Goal: Information Seeking & Learning: Learn about a topic

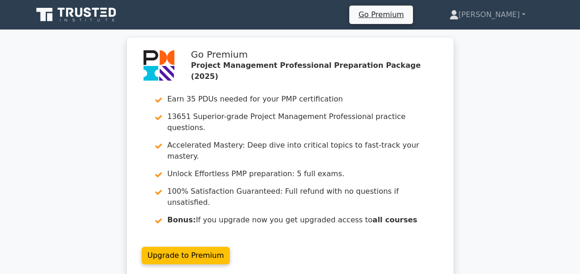
scroll to position [1984, 0]
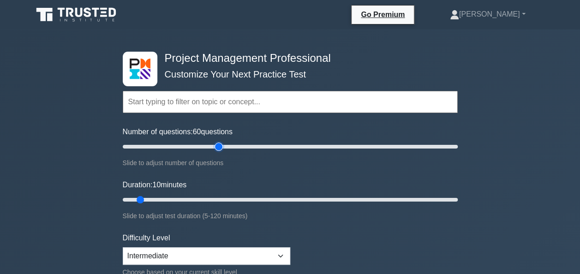
drag, startPoint x: 134, startPoint y: 149, endPoint x: 219, endPoint y: 152, distance: 85.4
type input "60"
click at [219, 152] on input "Number of questions: 60 questions" at bounding box center [290, 146] width 335 height 11
drag, startPoint x: 142, startPoint y: 198, endPoint x: 340, endPoint y: 208, distance: 197.7
type input "80"
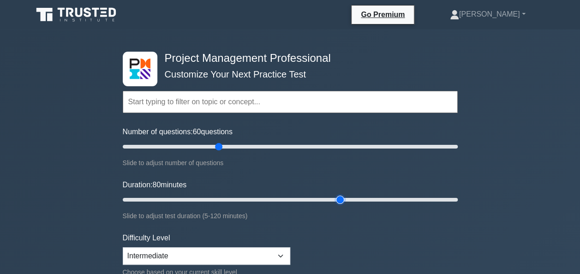
click at [340, 205] on input "Duration: 80 minutes" at bounding box center [290, 199] width 335 height 11
drag, startPoint x: 220, startPoint y: 145, endPoint x: 474, endPoint y: 153, distance: 253.8
type input "200"
click at [458, 152] on input "Number of questions: 200 questions" at bounding box center [290, 146] width 335 height 11
drag, startPoint x: 340, startPoint y: 197, endPoint x: 506, endPoint y: 209, distance: 167.0
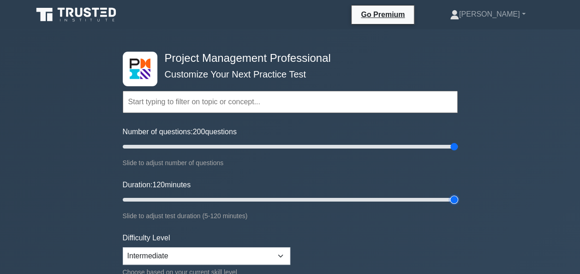
type input "120"
click at [458, 205] on input "Duration: 120 minutes" at bounding box center [290, 199] width 335 height 11
drag, startPoint x: 452, startPoint y: 147, endPoint x: 221, endPoint y: 148, distance: 230.6
type input "60"
click at [221, 148] on input "Number of questions: 60 questions" at bounding box center [290, 146] width 335 height 11
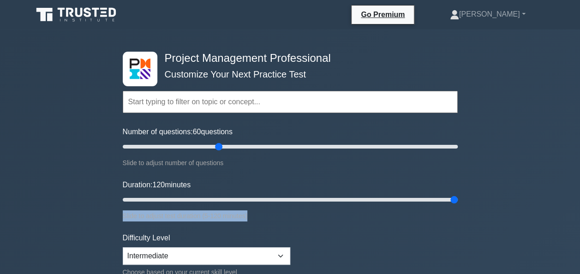
drag, startPoint x: 458, startPoint y: 202, endPoint x: 374, endPoint y: 210, distance: 83.9
click at [374, 210] on div "Project Management Professional Customize Your Next Practice Test Topics Scope …" at bounding box center [290, 200] width 346 height 340
drag, startPoint x: 374, startPoint y: 210, endPoint x: 421, endPoint y: 236, distance: 53.0
click at [419, 241] on form "Topics Scope Management Time Management Cost Management Quality Management Risk…" at bounding box center [290, 205] width 335 height 285
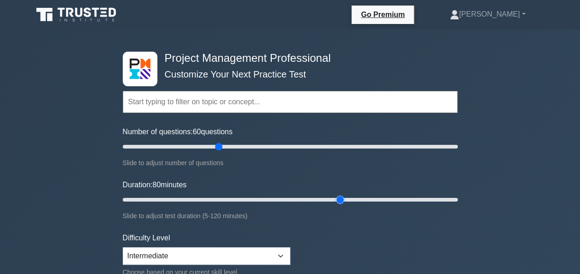
drag, startPoint x: 453, startPoint y: 197, endPoint x: 338, endPoint y: 199, distance: 115.3
type input "80"
click at [338, 199] on input "Duration: 80 minutes" at bounding box center [290, 199] width 335 height 11
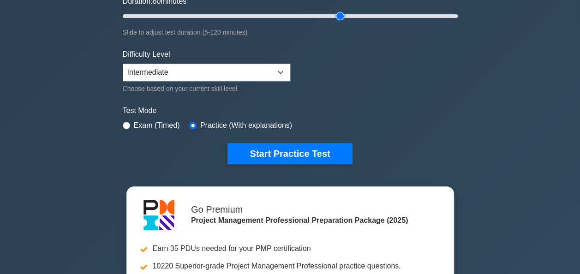
scroll to position [185, 0]
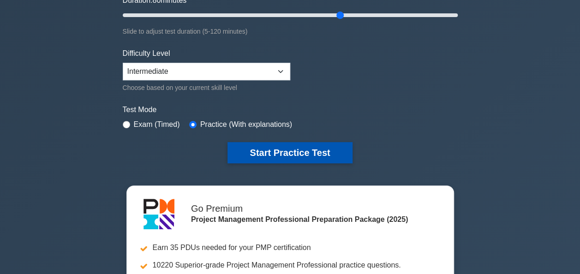
click at [318, 155] on button "Start Practice Test" at bounding box center [289, 152] width 125 height 21
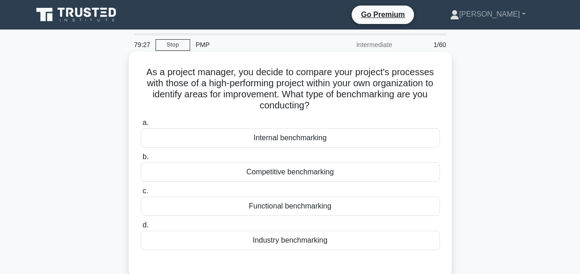
click at [258, 143] on div "Internal benchmarking" at bounding box center [290, 137] width 299 height 19
click at [141, 126] on input "a. Internal benchmarking" at bounding box center [141, 123] width 0 height 6
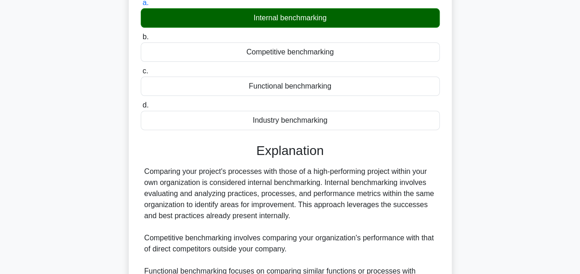
scroll to position [277, 0]
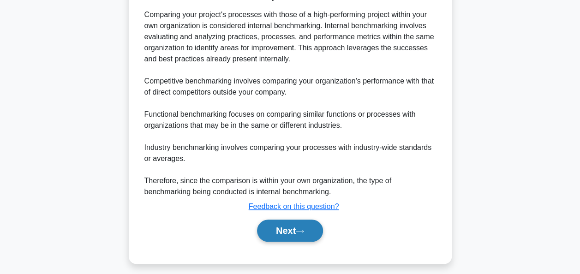
click at [277, 223] on button "Next" at bounding box center [290, 231] width 66 height 22
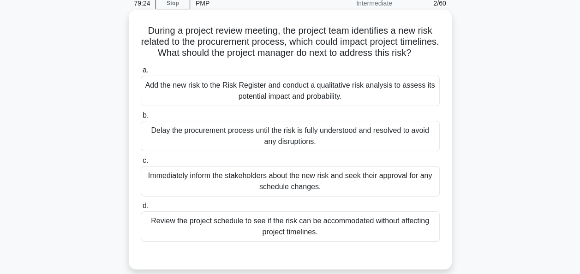
scroll to position [40, 0]
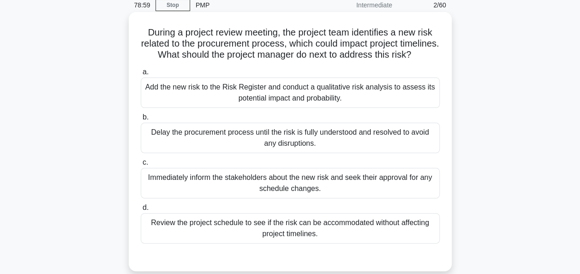
click at [226, 108] on div "Add the new risk to the Risk Register and conduct a qualitative risk analysis t…" at bounding box center [290, 92] width 299 height 30
click at [141, 75] on input "a. Add the new risk to the Risk Register and conduct a qualitative risk analysi…" at bounding box center [141, 72] width 0 height 6
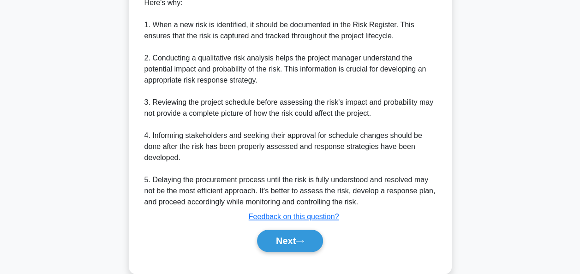
scroll to position [382, 0]
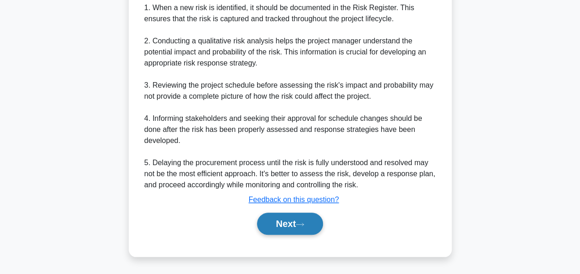
click at [270, 220] on button "Next" at bounding box center [290, 224] width 66 height 22
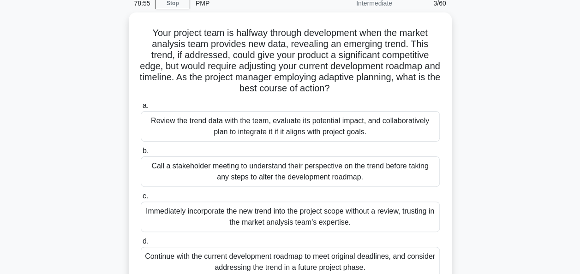
scroll to position [40, 0]
click at [289, 121] on div "Review the trend data with the team, evaluate its potential impact, and collabo…" at bounding box center [290, 126] width 299 height 30
click at [141, 108] on input "a. Review the trend data with the team, evaluate its potential impact, and coll…" at bounding box center [141, 105] width 0 height 6
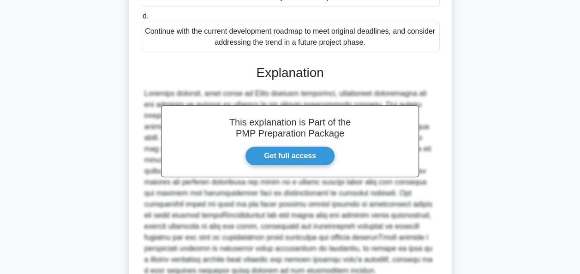
scroll to position [349, 0]
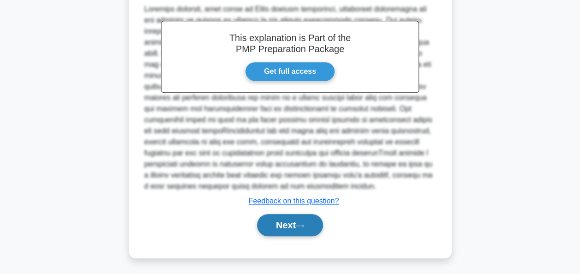
click at [289, 219] on button "Next" at bounding box center [290, 225] width 66 height 22
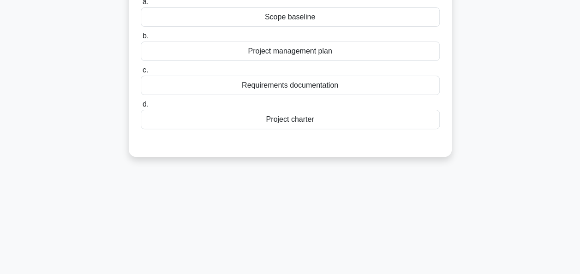
scroll to position [0, 0]
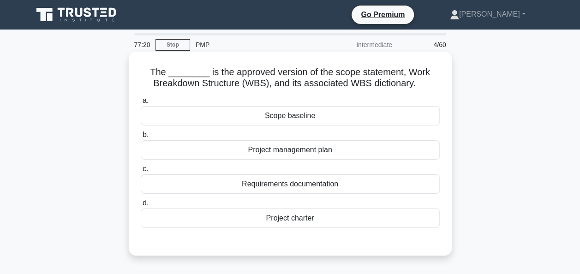
click at [293, 215] on div "Project charter" at bounding box center [290, 218] width 299 height 19
click at [141, 206] on input "d. Project charter" at bounding box center [141, 203] width 0 height 6
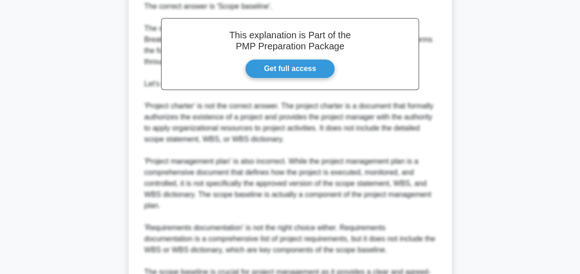
scroll to position [369, 0]
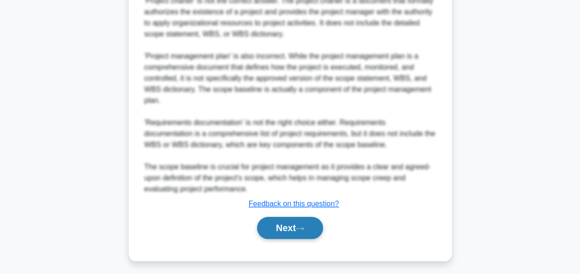
click at [282, 224] on button "Next" at bounding box center [290, 228] width 66 height 22
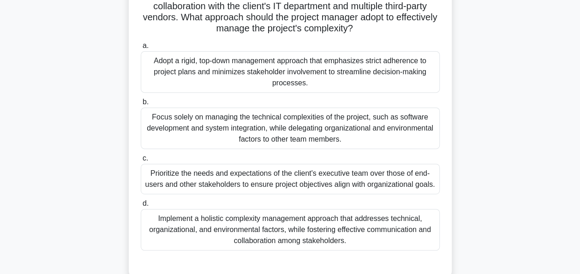
scroll to position [161, 0]
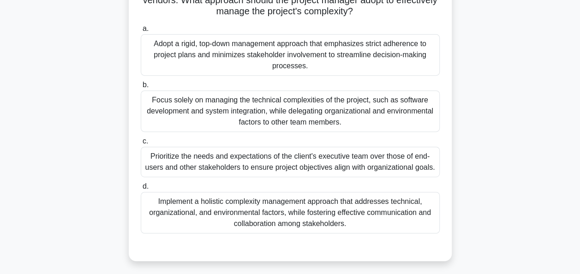
click at [433, 213] on div "Implement a holistic complexity management approach that addresses technical, o…" at bounding box center [290, 213] width 299 height 42
click at [141, 190] on input "d. Implement a holistic complexity management approach that addresses technical…" at bounding box center [141, 187] width 0 height 6
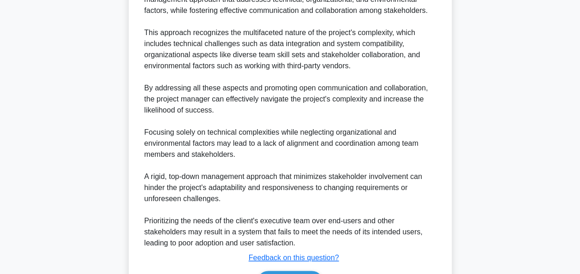
scroll to position [504, 0]
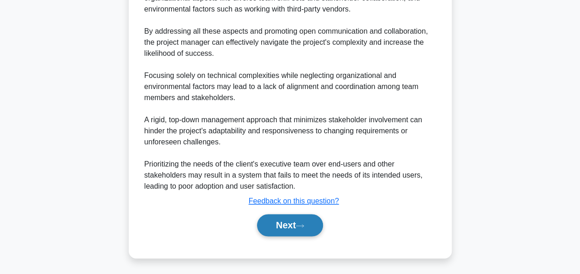
click at [305, 233] on button "Next" at bounding box center [290, 225] width 66 height 22
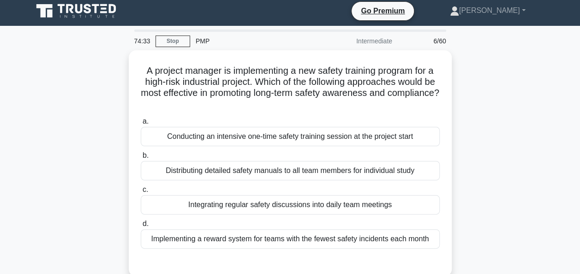
scroll to position [23, 0]
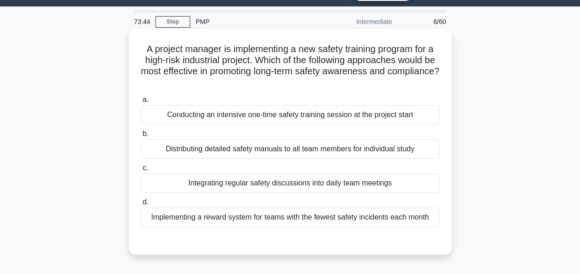
click at [433, 181] on div "Integrating regular safety discussions into daily team meetings" at bounding box center [290, 182] width 299 height 19
click at [141, 171] on input "c. Integrating regular safety discussions into daily team meetings" at bounding box center [141, 168] width 0 height 6
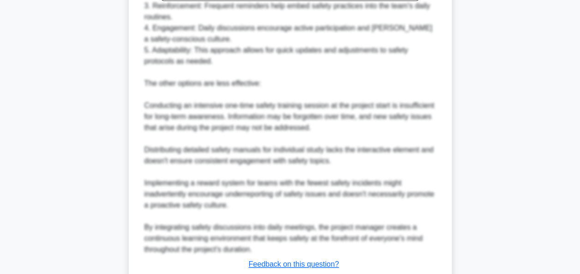
scroll to position [437, 0]
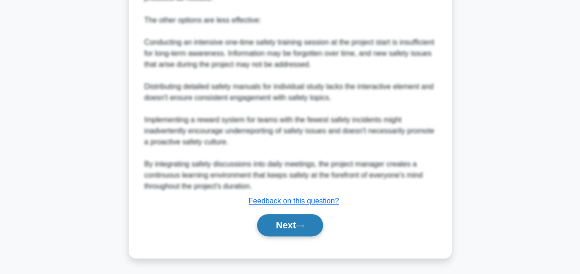
click at [319, 223] on button "Next" at bounding box center [290, 225] width 66 height 22
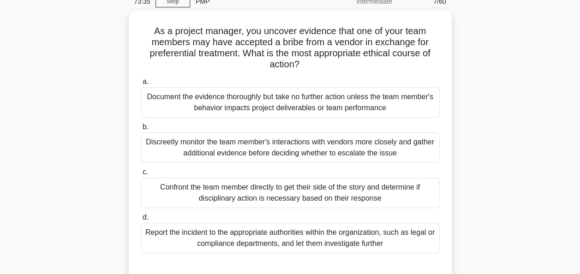
scroll to position [41, 0]
click at [417, 226] on div "Report the incident to the appropriate authorities within the organization, suc…" at bounding box center [290, 238] width 299 height 30
click at [141, 221] on input "d. Report the incident to the appropriate authorities within the organization, …" at bounding box center [141, 218] width 0 height 6
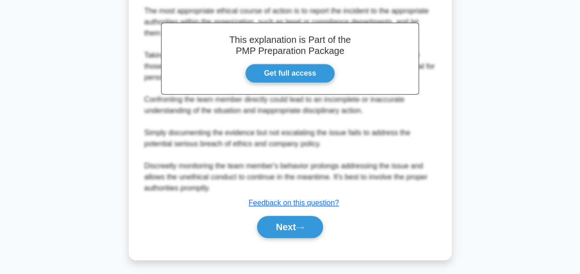
scroll to position [325, 0]
click at [308, 227] on button "Next" at bounding box center [290, 227] width 66 height 22
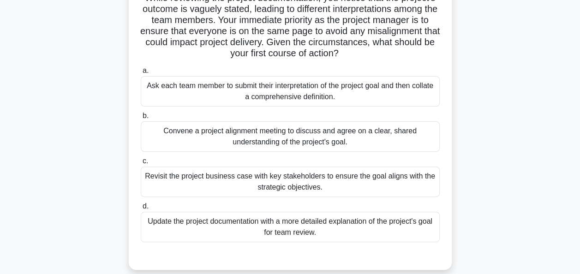
scroll to position [78, 0]
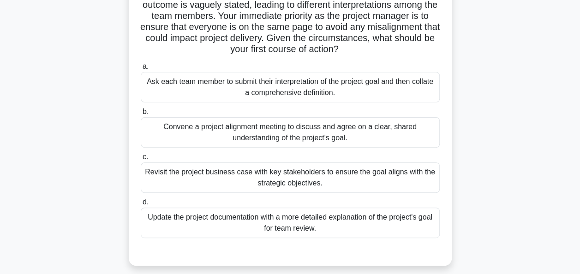
click at [424, 138] on div "Convene a project alignment meeting to discuss and agree on a clear, shared und…" at bounding box center [290, 132] width 299 height 30
click at [141, 115] on input "b. Convene a project alignment meeting to discuss and agree on a clear, shared …" at bounding box center [141, 112] width 0 height 6
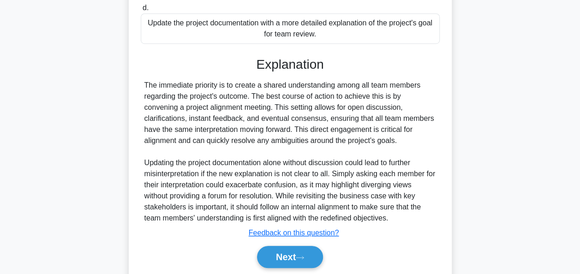
scroll to position [304, 0]
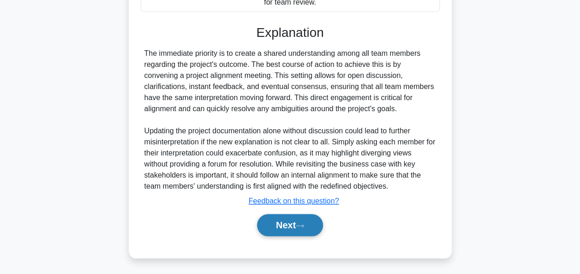
click at [322, 228] on button "Next" at bounding box center [290, 225] width 66 height 22
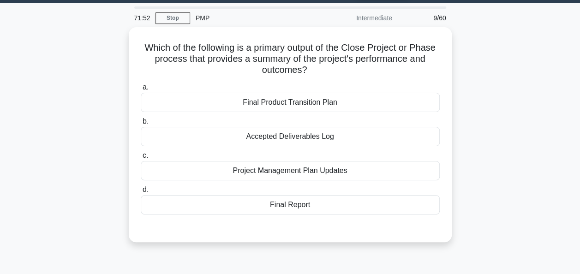
scroll to position [27, 0]
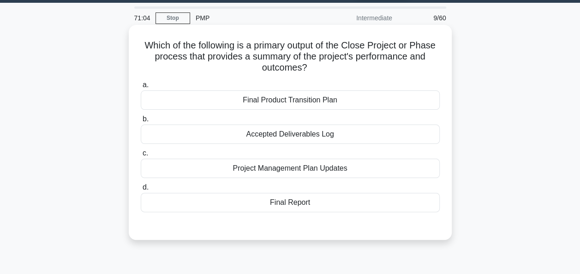
click at [360, 141] on div "Accepted Deliverables Log" at bounding box center [290, 134] width 299 height 19
click at [141, 122] on input "b. Accepted Deliverables Log" at bounding box center [141, 119] width 0 height 6
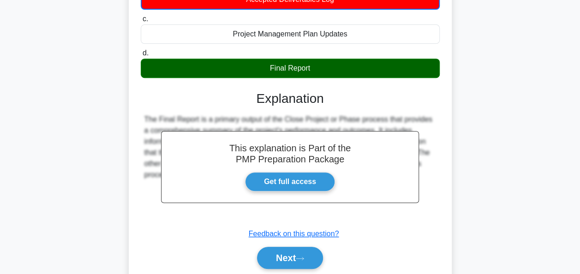
scroll to position [224, 0]
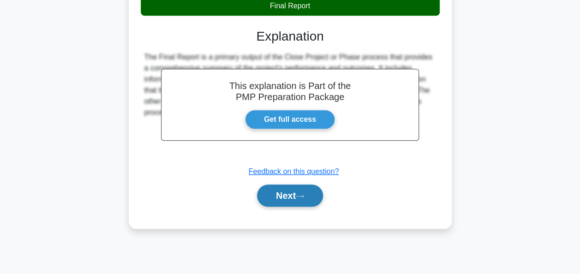
click at [317, 198] on button "Next" at bounding box center [290, 196] width 66 height 22
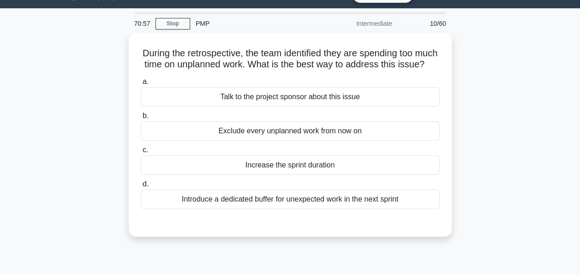
scroll to position [20, 0]
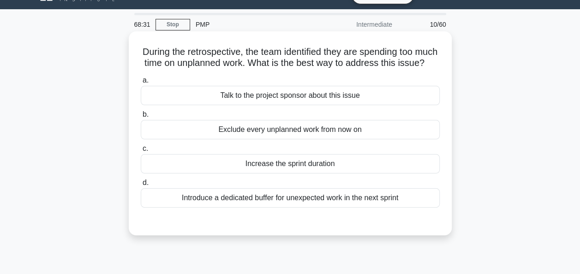
click at [362, 139] on div "Exclude every unplanned work from now on" at bounding box center [290, 129] width 299 height 19
click at [141, 118] on input "b. Exclude every unplanned work from now on" at bounding box center [141, 115] width 0 height 6
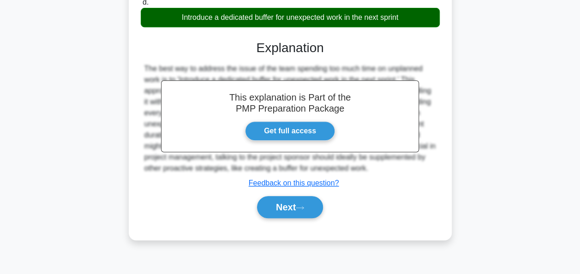
scroll to position [204, 0]
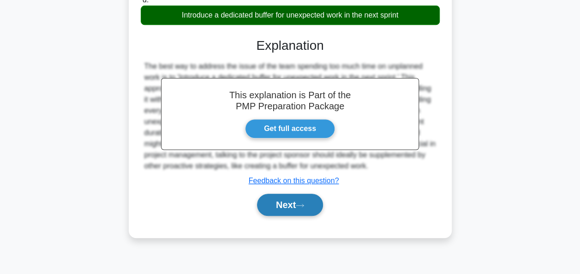
click at [288, 211] on button "Next" at bounding box center [290, 205] width 66 height 22
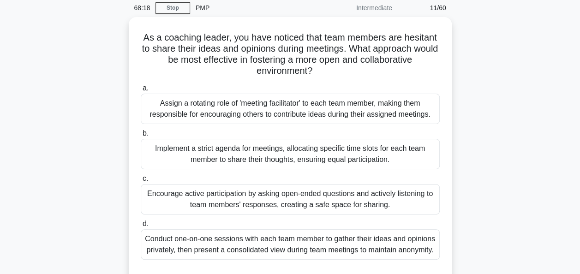
scroll to position [38, 0]
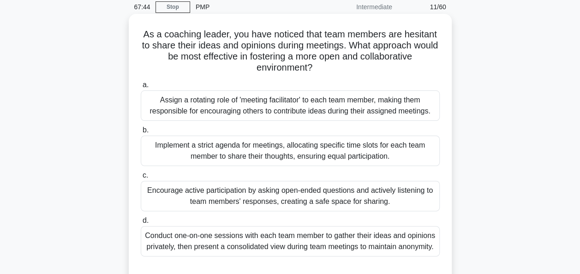
click at [350, 187] on div "Encourage active participation by asking open-ended questions and actively list…" at bounding box center [290, 196] width 299 height 30
click at [141, 179] on input "c. Encourage active participation by asking open-ended questions and actively l…" at bounding box center [141, 176] width 0 height 6
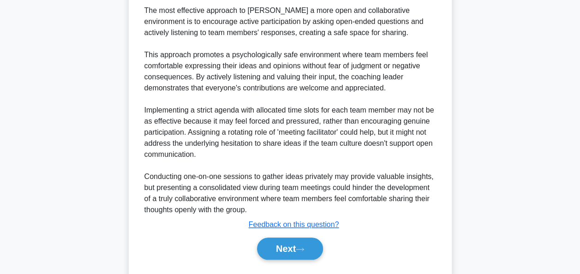
scroll to position [328, 0]
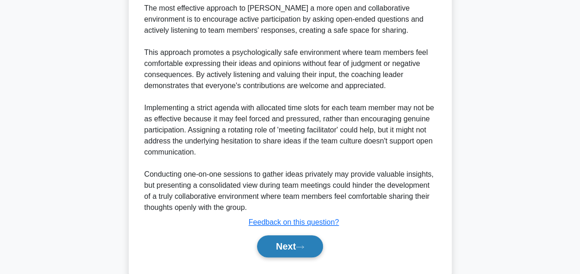
click at [308, 244] on button "Next" at bounding box center [290, 246] width 66 height 22
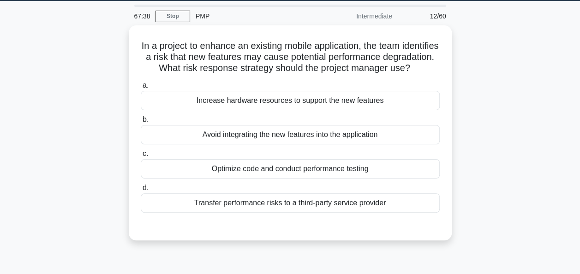
scroll to position [28, 0]
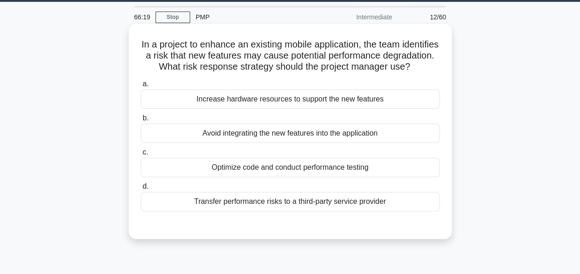
click at [397, 173] on div "Optimize code and conduct performance testing" at bounding box center [290, 167] width 299 height 19
click at [141, 155] on input "c. Optimize code and conduct performance testing" at bounding box center [141, 152] width 0 height 6
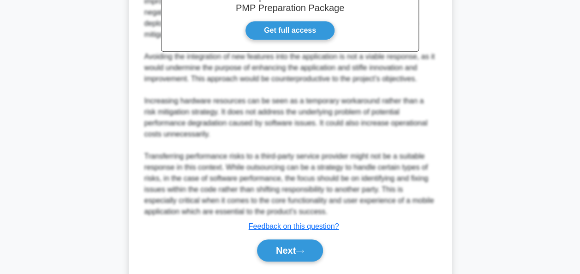
scroll to position [317, 0]
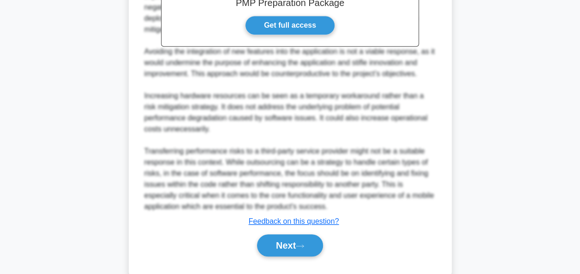
click at [295, 260] on div "Next" at bounding box center [290, 246] width 299 height 30
click at [302, 251] on button "Next" at bounding box center [290, 245] width 66 height 22
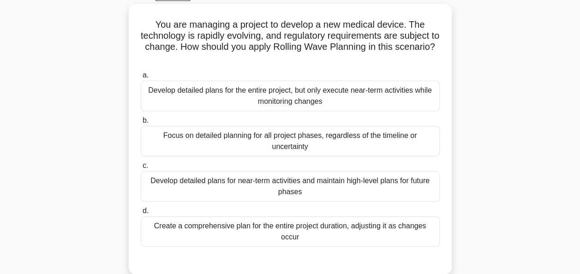
scroll to position [50, 0]
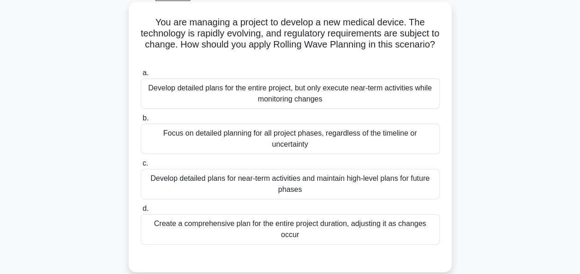
click at [396, 196] on div "Develop detailed plans for near-term activities and maintain high-level plans f…" at bounding box center [290, 184] width 299 height 30
click at [141, 167] on input "c. Develop detailed plans for near-term activities and maintain high-level plan…" at bounding box center [141, 164] width 0 height 6
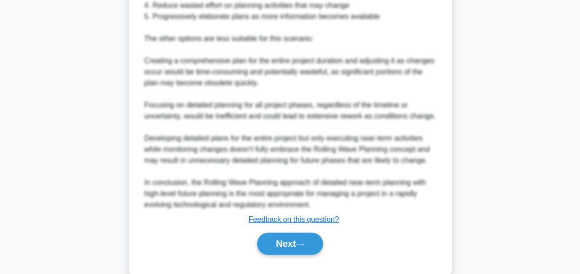
scroll to position [487, 0]
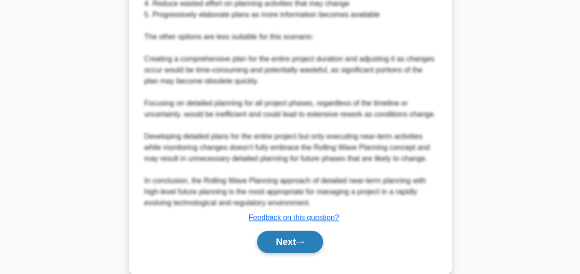
click at [306, 247] on button "Next" at bounding box center [290, 242] width 66 height 22
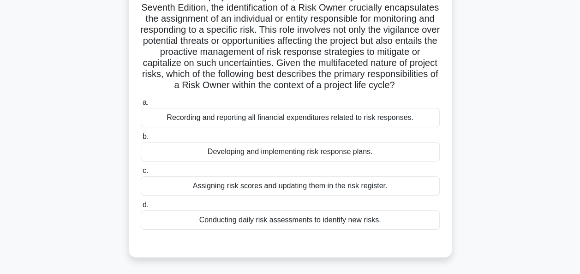
scroll to position [80, 0]
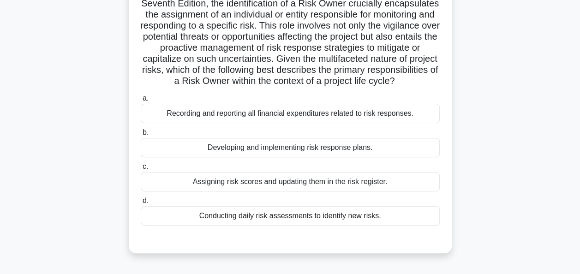
click at [409, 157] on div "Developing and implementing risk response plans." at bounding box center [290, 147] width 299 height 19
click at [141, 136] on input "b. Developing and implementing risk response plans." at bounding box center [141, 133] width 0 height 6
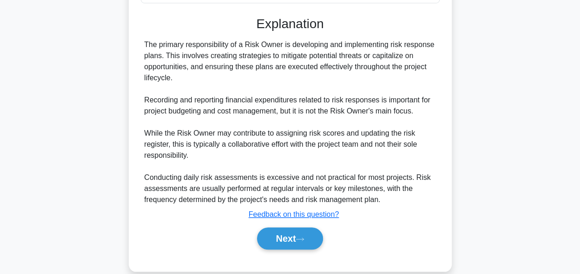
scroll to position [305, 0]
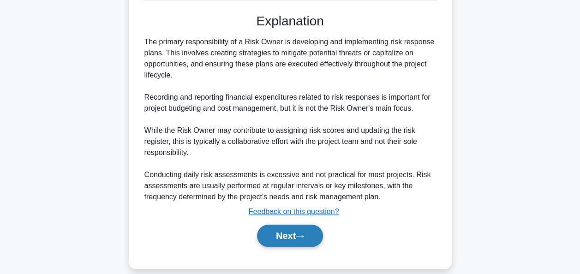
click at [316, 247] on button "Next" at bounding box center [290, 236] width 66 height 22
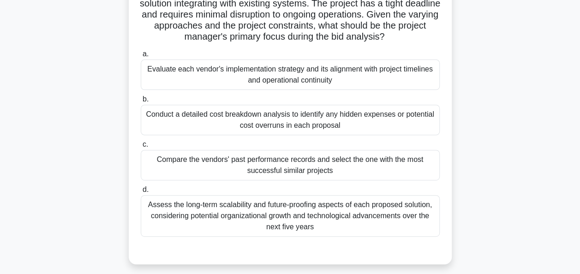
scroll to position [127, 0]
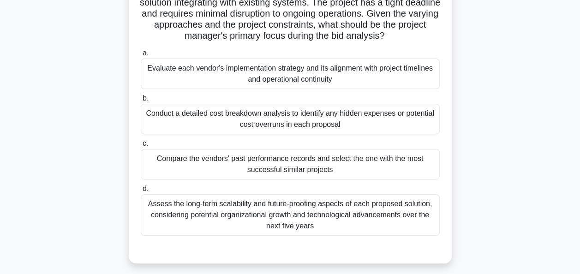
click at [500, 110] on div "A project manager is conducting vendor bid analysis for a complex IT infrastruc…" at bounding box center [290, 101] width 526 height 348
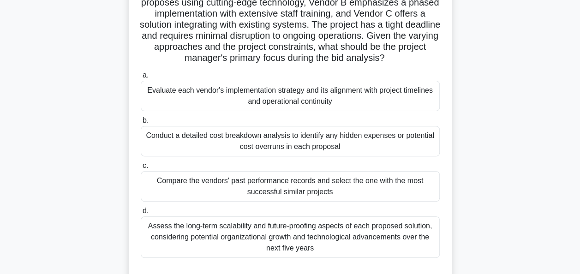
scroll to position [104, 0]
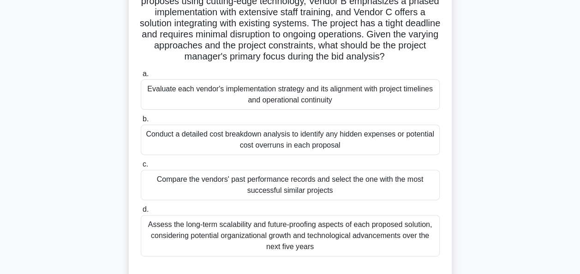
click at [411, 98] on div "Evaluate each vendor's implementation strategy and its alignment with project t…" at bounding box center [290, 94] width 299 height 30
click at [141, 77] on input "a. Evaluate each vendor's implementation strategy and its alignment with projec…" at bounding box center [141, 74] width 0 height 6
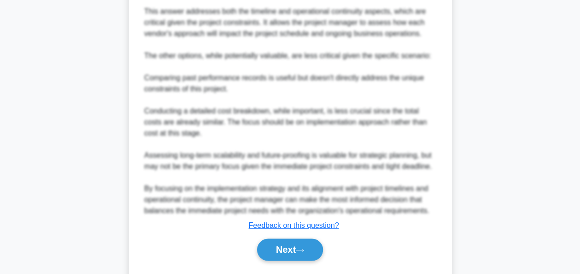
scroll to position [516, 0]
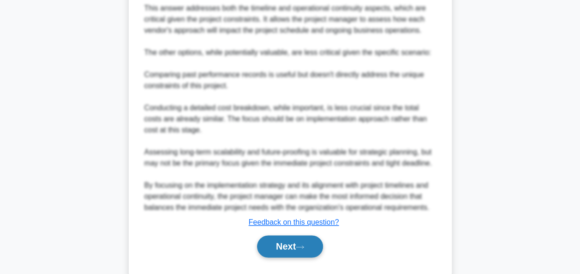
click at [304, 244] on icon at bounding box center [300, 246] width 8 height 5
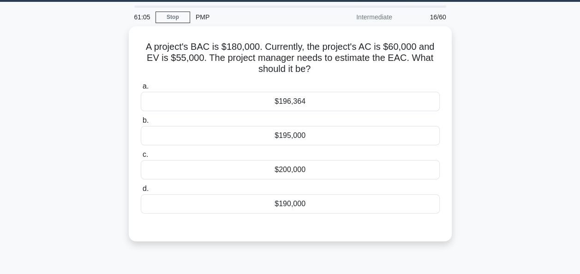
scroll to position [24, 0]
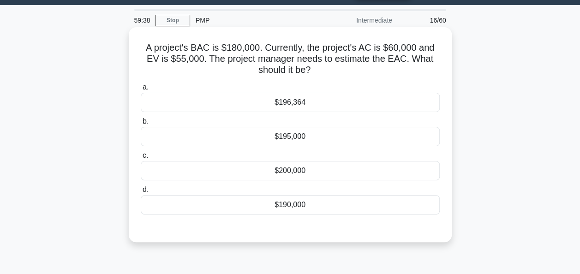
click at [363, 98] on div "$196,364" at bounding box center [290, 102] width 299 height 19
click at [141, 90] on input "a. $196,364" at bounding box center [141, 87] width 0 height 6
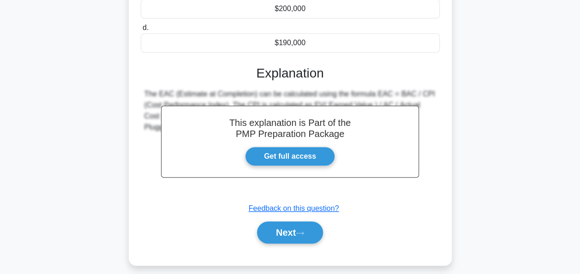
scroll to position [190, 0]
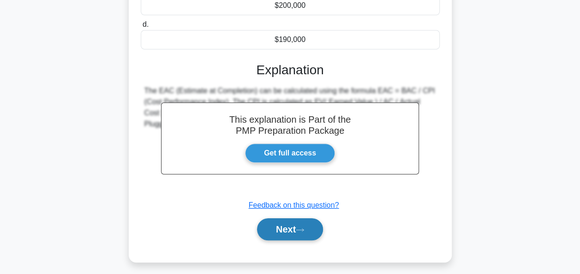
click at [303, 229] on icon at bounding box center [300, 229] width 8 height 5
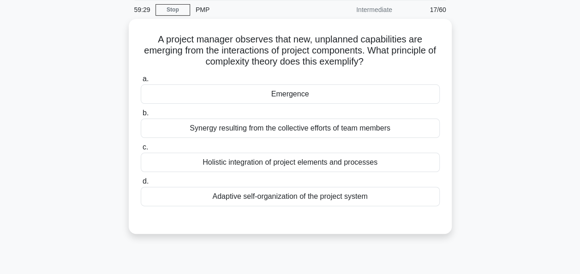
scroll to position [35, 0]
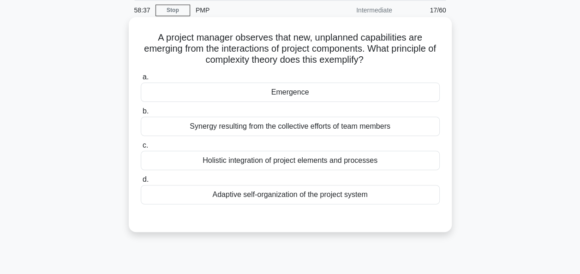
click at [357, 93] on div "Emergence" at bounding box center [290, 92] width 299 height 19
click at [141, 80] on input "a. Emergence" at bounding box center [141, 77] width 0 height 6
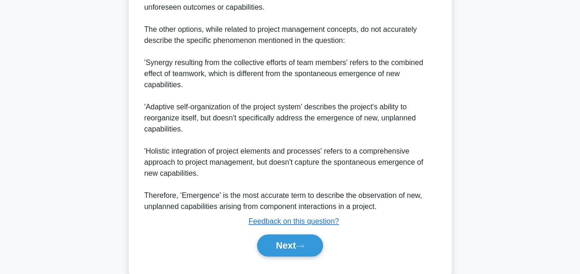
scroll to position [393, 0]
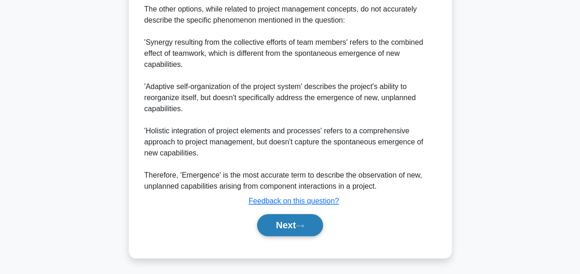
click at [315, 220] on button "Next" at bounding box center [290, 225] width 66 height 22
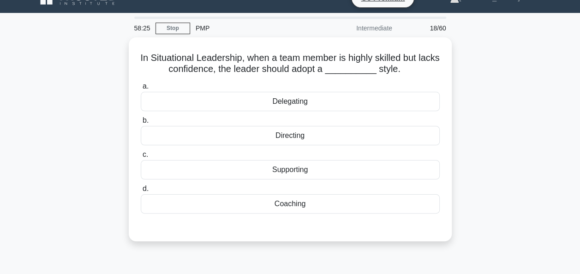
scroll to position [16, 0]
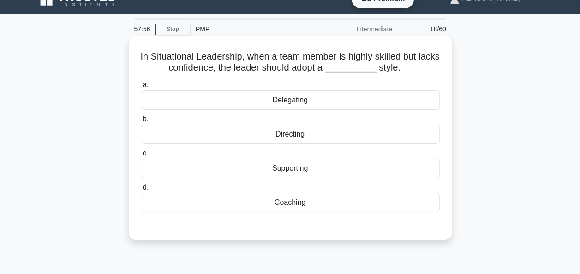
click at [436, 103] on div "Delegating" at bounding box center [290, 99] width 299 height 19
click at [141, 88] on input "a. Delegating" at bounding box center [141, 85] width 0 height 6
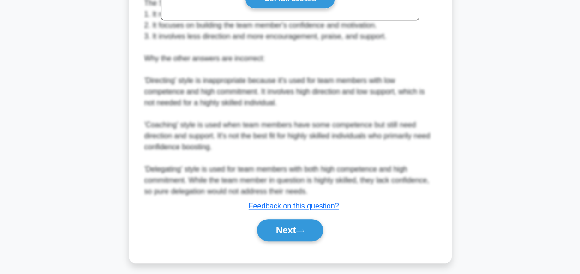
scroll to position [337, 0]
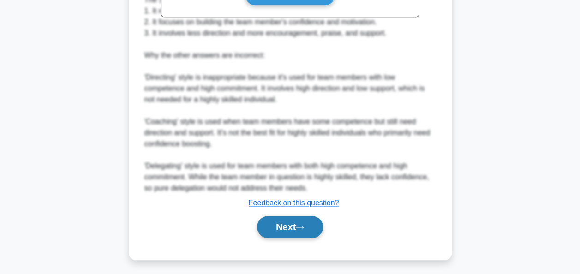
click at [279, 225] on button "Next" at bounding box center [290, 227] width 66 height 22
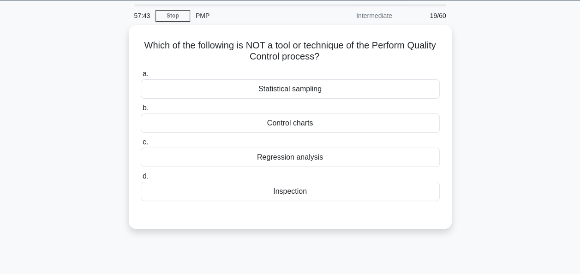
scroll to position [29, 0]
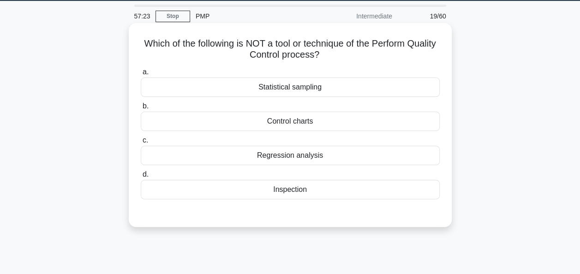
click at [370, 152] on div "Regression analysis" at bounding box center [290, 155] width 299 height 19
click at [141, 143] on input "c. Regression analysis" at bounding box center [141, 140] width 0 height 6
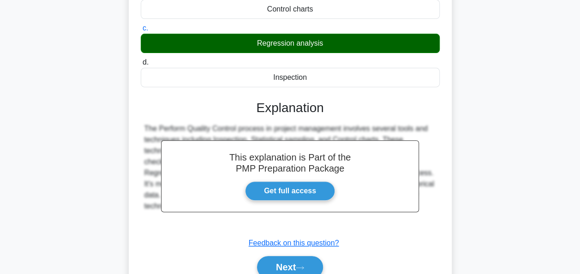
scroll to position [144, 0]
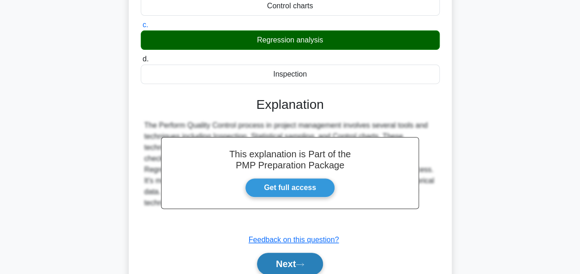
click at [296, 259] on button "Next" at bounding box center [290, 264] width 66 height 22
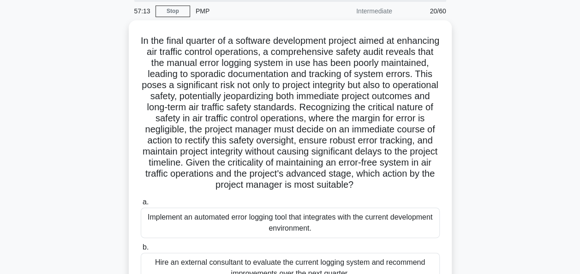
scroll to position [33, 0]
click at [504, 63] on div ".spinner_0XTQ{transform-origin:center;animation:spinner_y6GP .75s linear infini…" at bounding box center [290, 217] width 526 height 392
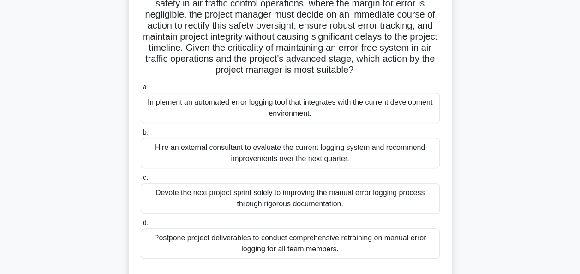
scroll to position [149, 0]
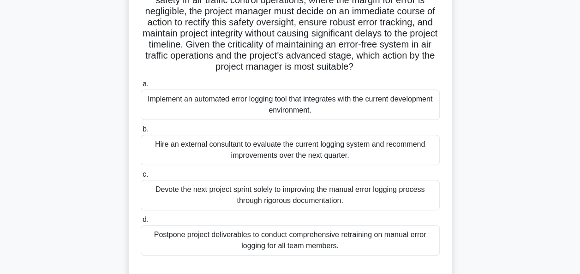
click at [390, 114] on div "Implement an automated error logging tool that integrates with the current deve…" at bounding box center [290, 104] width 299 height 30
click at [141, 87] on input "a. Implement an automated error logging tool that integrates with the current d…" at bounding box center [141, 84] width 0 height 6
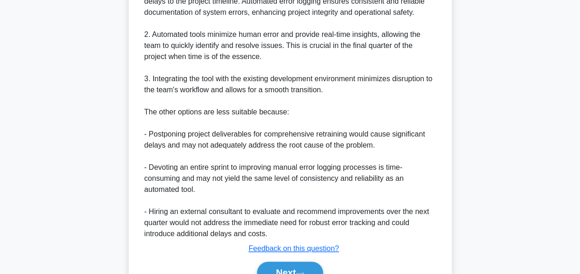
scroll to position [559, 0]
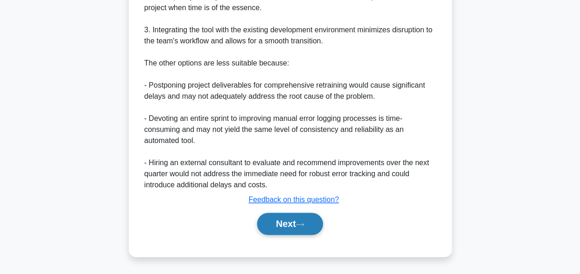
click at [270, 218] on button "Next" at bounding box center [290, 224] width 66 height 22
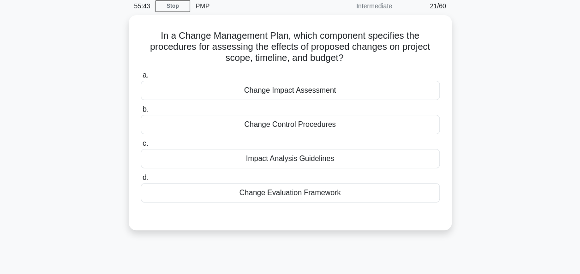
scroll to position [36, 0]
click at [418, 87] on div "Change Impact Assessment" at bounding box center [290, 90] width 299 height 19
click at [141, 79] on input "a. Change Impact Assessment" at bounding box center [141, 76] width 0 height 6
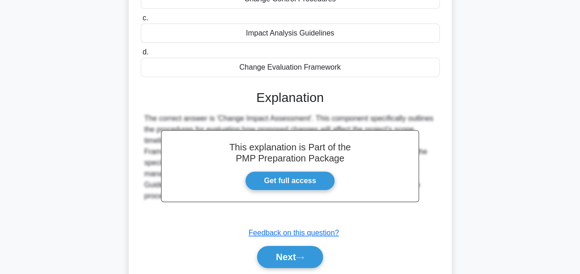
scroll to position [224, 0]
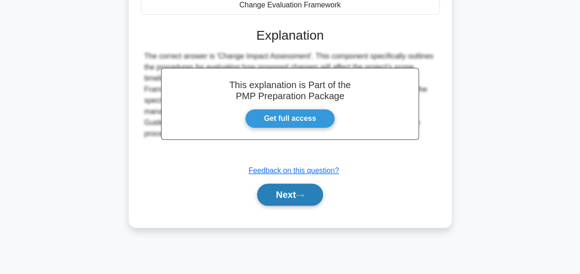
click at [313, 195] on button "Next" at bounding box center [290, 195] width 66 height 22
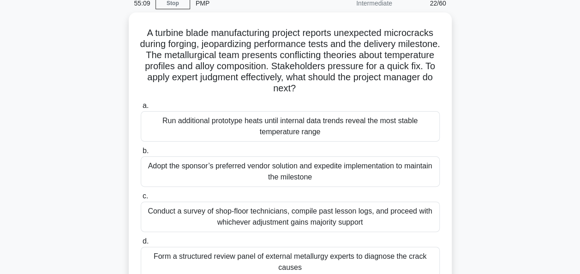
scroll to position [39, 0]
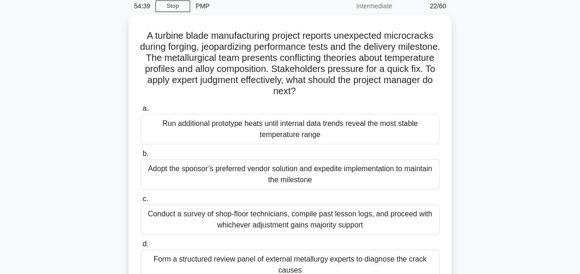
click at [492, 125] on div "A turbine blade manufacturing project reports unexpected microcracks during for…" at bounding box center [290, 167] width 526 height 304
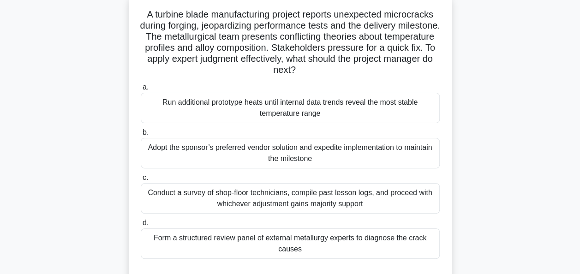
scroll to position [60, 0]
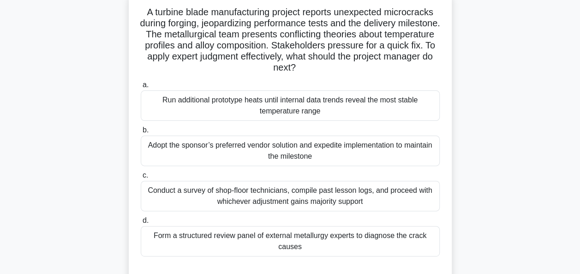
click at [423, 243] on div "Form a structured review panel of external metallurgy experts to diagnose the c…" at bounding box center [290, 241] width 299 height 30
click at [141, 224] on input "d. Form a structured review panel of external metallurgy experts to diagnose th…" at bounding box center [141, 221] width 0 height 6
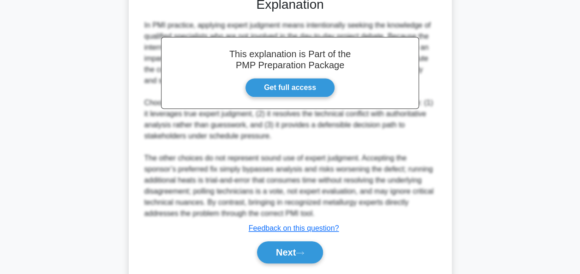
scroll to position [336, 0]
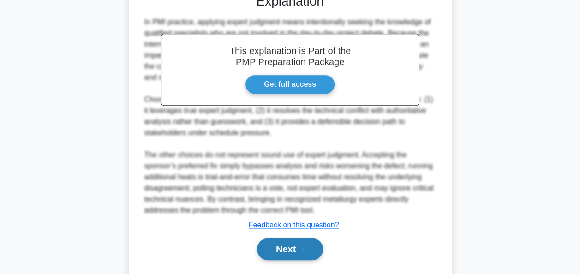
click at [290, 248] on button "Next" at bounding box center [290, 249] width 66 height 22
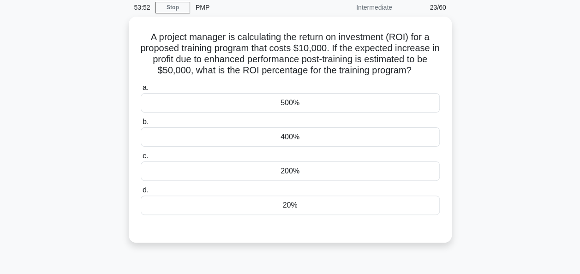
scroll to position [37, 0]
click at [460, 135] on div "A project manager is calculating the return on investment (ROI) for a proposed …" at bounding box center [290, 135] width 526 height 237
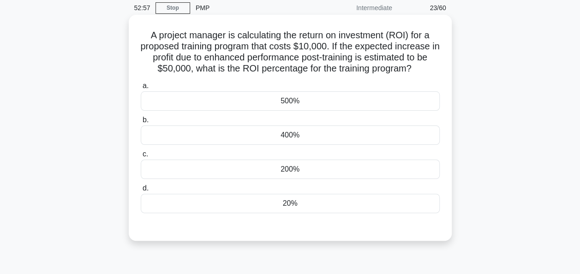
click at [406, 98] on div "500%" at bounding box center [290, 100] width 299 height 19
click at [141, 89] on input "a. 500%" at bounding box center [141, 86] width 0 height 6
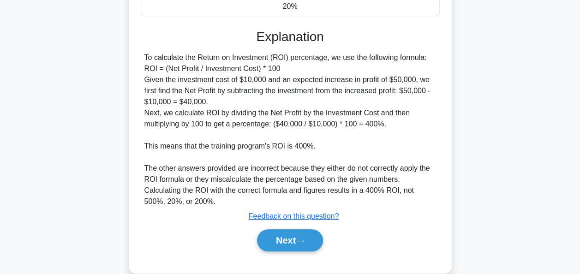
scroll to position [238, 0]
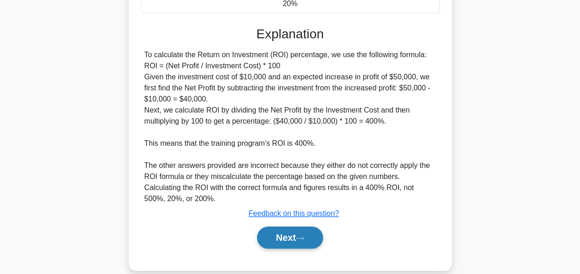
click at [316, 237] on button "Next" at bounding box center [290, 237] width 66 height 22
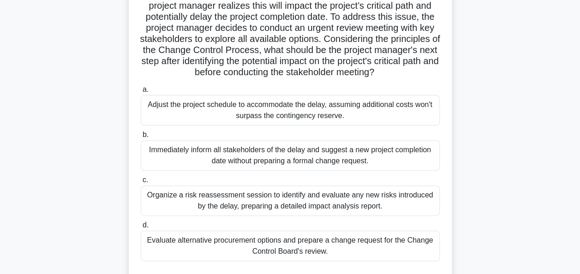
scroll to position [102, 0]
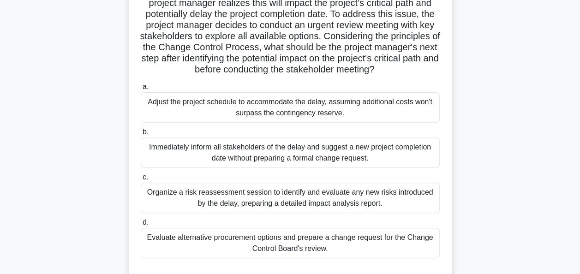
click at [377, 187] on div "Organize a risk reassessment session to identify and evaluate any new risks int…" at bounding box center [290, 198] width 299 height 30
click at [141, 180] on input "c. Organize a risk reassessment session to identify and evaluate any new risks …" at bounding box center [141, 177] width 0 height 6
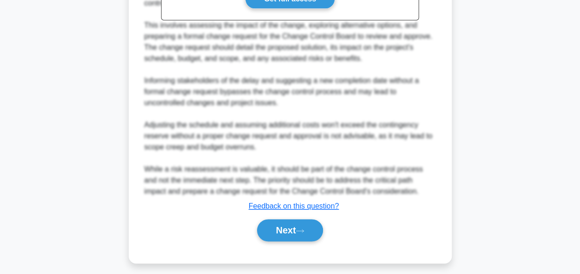
scroll to position [472, 0]
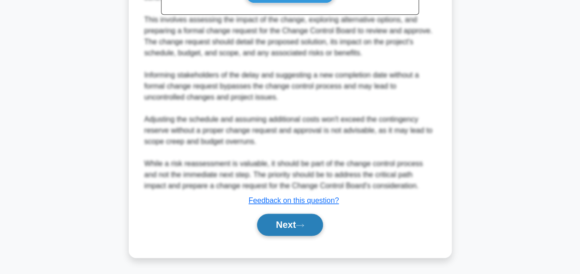
click at [302, 226] on icon at bounding box center [300, 225] width 8 height 5
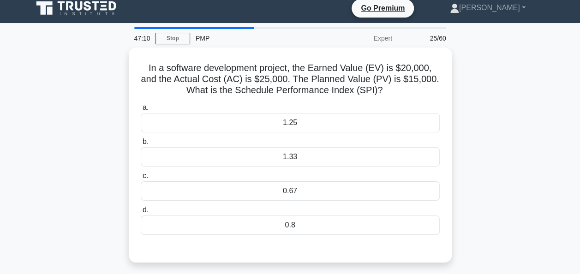
scroll to position [20, 0]
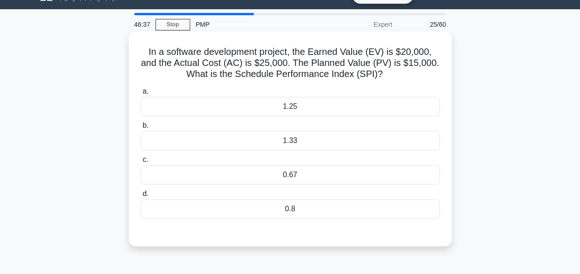
click at [391, 138] on div "1.33" at bounding box center [290, 140] width 299 height 19
click at [141, 129] on input "b. 1.33" at bounding box center [141, 126] width 0 height 6
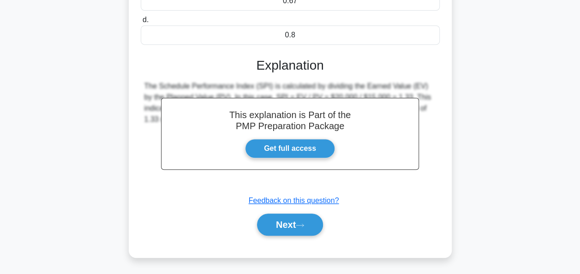
scroll to position [197, 0]
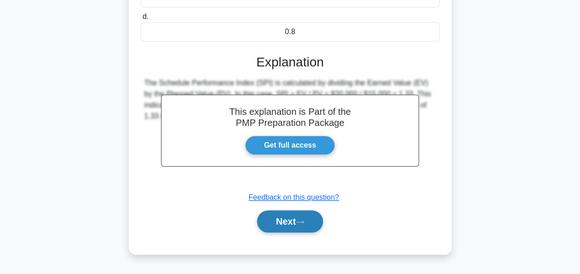
click at [300, 218] on button "Next" at bounding box center [290, 221] width 66 height 22
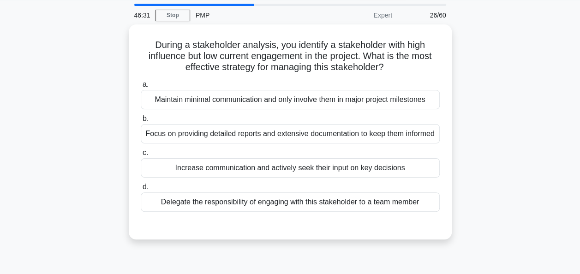
scroll to position [30, 0]
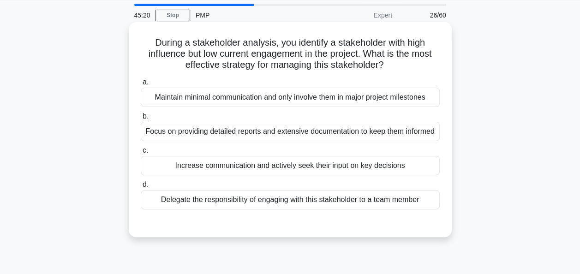
click at [221, 175] on div "Increase communication and actively seek their input on key decisions" at bounding box center [290, 165] width 299 height 19
click at [141, 154] on input "c. Increase communication and actively seek their input on key decisions" at bounding box center [141, 151] width 0 height 6
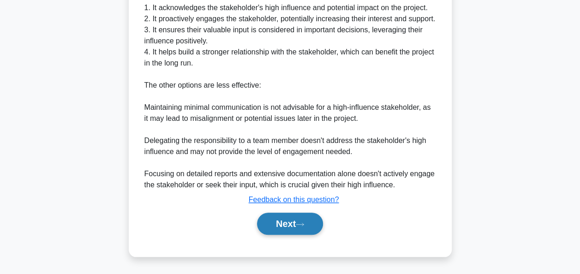
scroll to position [327, 0]
click at [284, 226] on button "Next" at bounding box center [290, 224] width 66 height 22
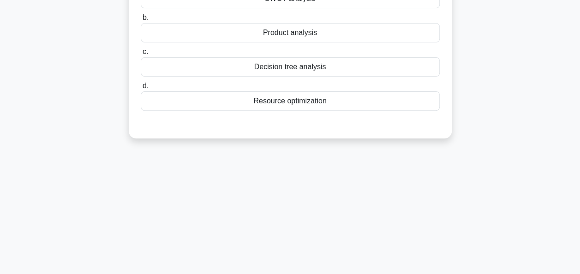
scroll to position [0, 0]
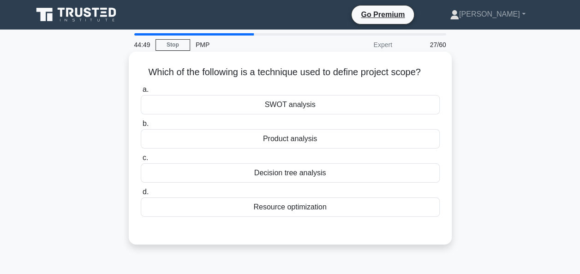
click at [305, 145] on div "Product analysis" at bounding box center [290, 138] width 299 height 19
click at [141, 127] on input "b. Product analysis" at bounding box center [141, 124] width 0 height 6
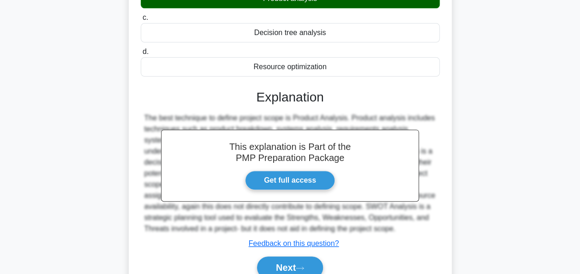
scroll to position [224, 0]
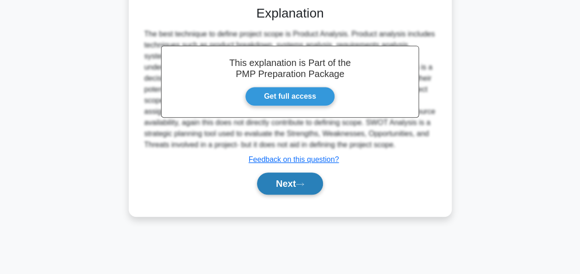
click at [293, 185] on button "Next" at bounding box center [290, 184] width 66 height 22
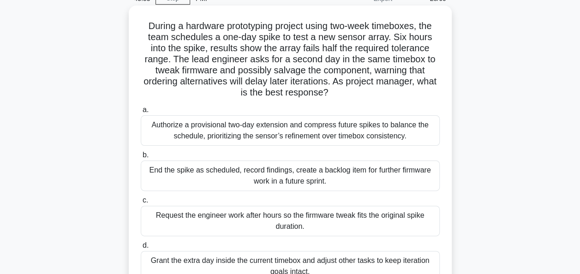
scroll to position [92, 0]
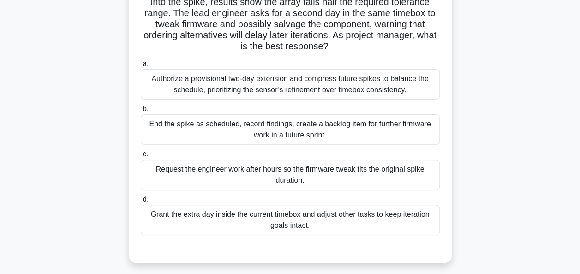
click at [237, 77] on div "Authorize a provisional two-day extension and compress future spikes to balance…" at bounding box center [290, 84] width 299 height 30
click at [141, 67] on input "a. Authorize a provisional two-day extension and compress future spikes to bala…" at bounding box center [141, 64] width 0 height 6
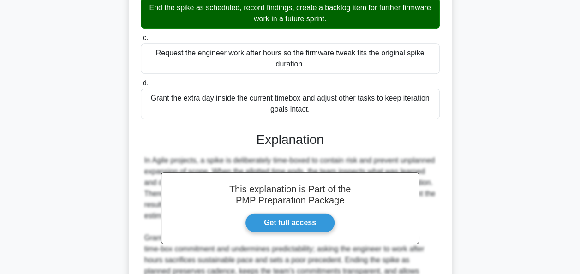
scroll to position [306, 0]
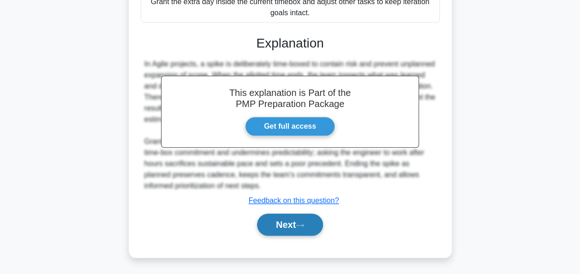
click at [268, 223] on button "Next" at bounding box center [290, 225] width 66 height 22
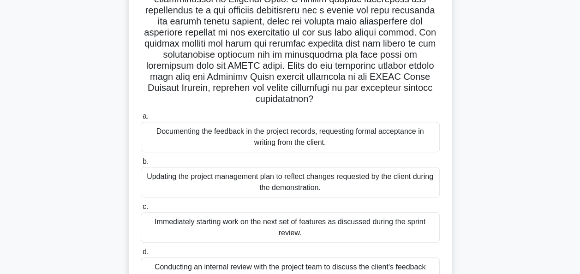
scroll to position [178, 0]
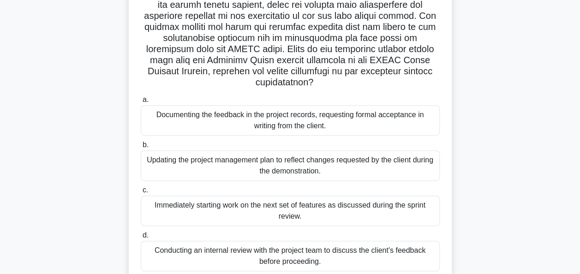
click at [397, 127] on div "Documenting the feedback in the project records, requesting formal acceptance i…" at bounding box center [290, 120] width 299 height 30
click at [141, 103] on input "a. Documenting the feedback in the project records, requesting formal acceptanc…" at bounding box center [141, 100] width 0 height 6
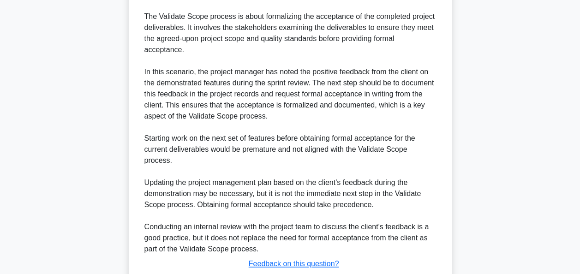
scroll to position [581, 0]
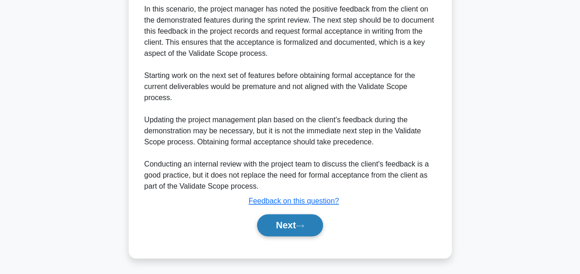
click at [316, 222] on button "Next" at bounding box center [290, 225] width 66 height 22
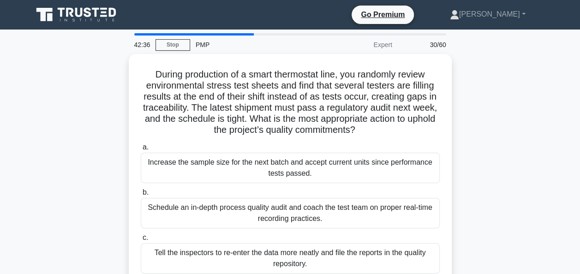
scroll to position [46, 0]
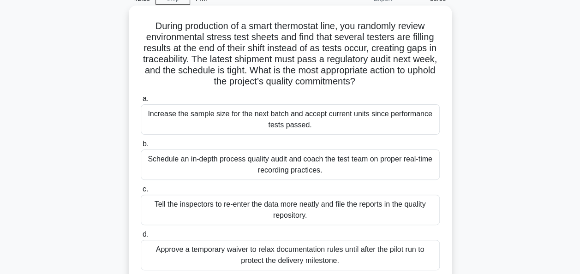
click at [200, 170] on div "Schedule an in-depth process quality audit and coach the test team on proper re…" at bounding box center [290, 164] width 299 height 30
click at [141, 147] on input "b. Schedule an in-depth process quality audit and coach the test team on proper…" at bounding box center [141, 144] width 0 height 6
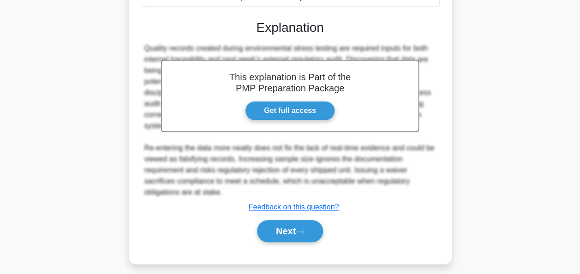
scroll to position [316, 0]
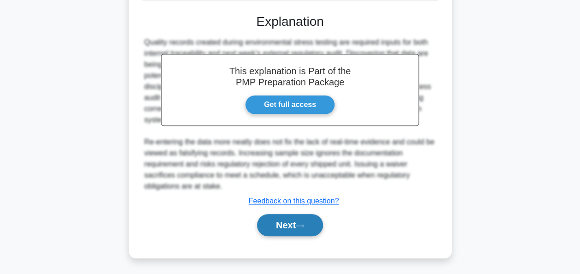
click at [267, 220] on button "Next" at bounding box center [290, 225] width 66 height 22
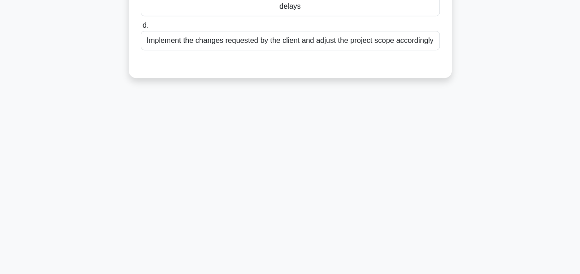
scroll to position [40, 0]
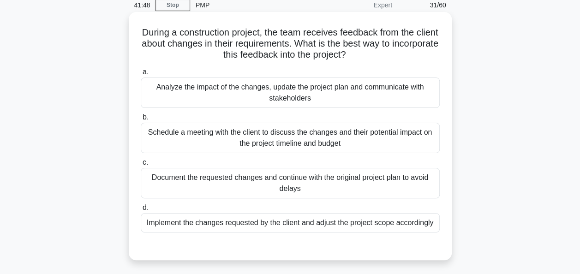
click at [287, 89] on div "Analyze the impact of the changes, update the project plan and communicate with…" at bounding box center [290, 92] width 299 height 30
click at [141, 75] on input "a. Analyze the impact of the changes, update the project plan and communicate w…" at bounding box center [141, 72] width 0 height 6
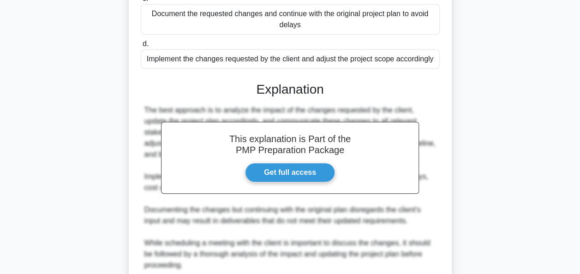
scroll to position [282, 0]
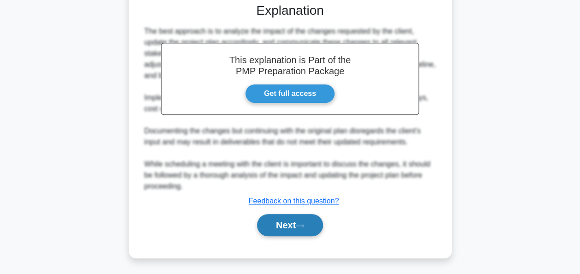
click at [264, 223] on button "Next" at bounding box center [290, 225] width 66 height 22
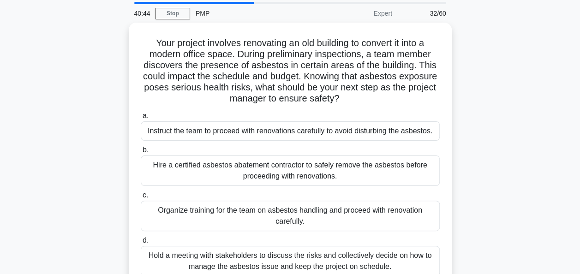
scroll to position [46, 0]
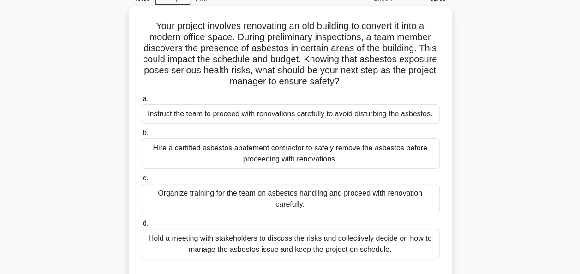
click at [394, 244] on div "Hold a meeting with stakeholders to discuss the risks and collectively decide o…" at bounding box center [290, 244] width 299 height 30
click at [141, 226] on input "d. Hold a meeting with stakeholders to discuss the risks and collectively decid…" at bounding box center [141, 223] width 0 height 6
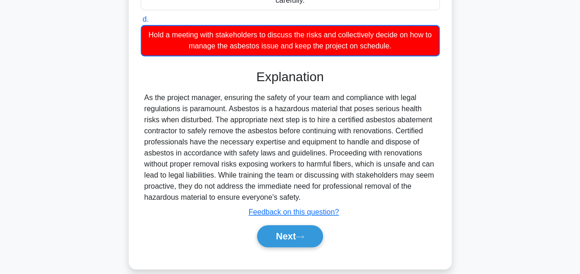
scroll to position [262, 0]
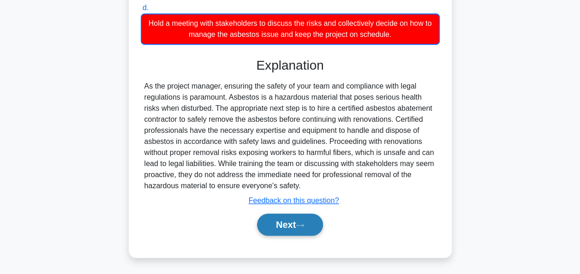
click at [281, 222] on button "Next" at bounding box center [290, 225] width 66 height 22
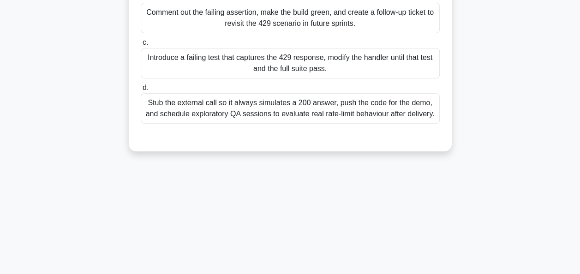
scroll to position [40, 0]
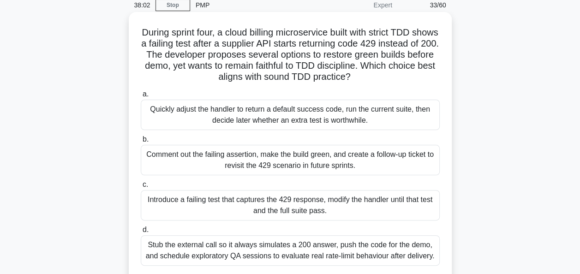
click at [235, 199] on div "Introduce a failing test that captures the 429 response, modify the handler unt…" at bounding box center [290, 205] width 299 height 30
click at [141, 188] on input "c. Introduce a failing test that captures the 429 response, modify the handler …" at bounding box center [141, 185] width 0 height 6
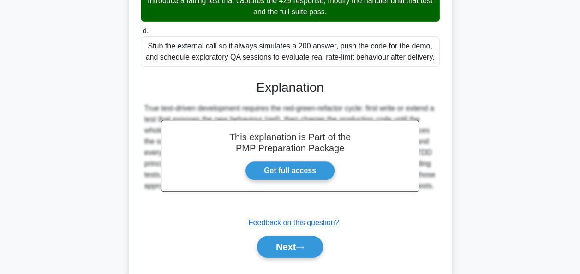
scroll to position [260, 0]
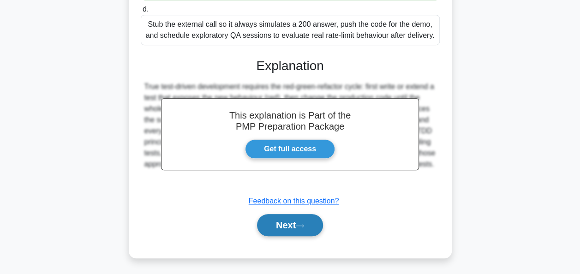
drag, startPoint x: 287, startPoint y: 220, endPoint x: 366, endPoint y: 204, distance: 81.1
click at [286, 220] on button "Next" at bounding box center [290, 225] width 66 height 22
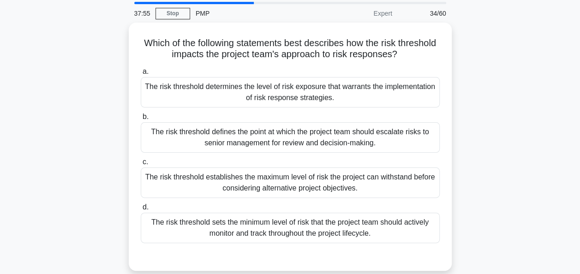
scroll to position [46, 0]
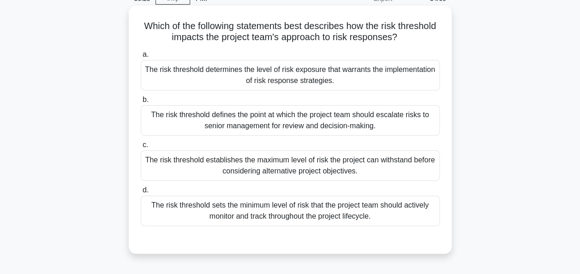
click at [221, 175] on div "The risk threshold establishes the maximum level of risk the project can withst…" at bounding box center [290, 165] width 299 height 30
click at [141, 148] on input "c. The risk threshold establishes the maximum level of risk the project can wit…" at bounding box center [141, 145] width 0 height 6
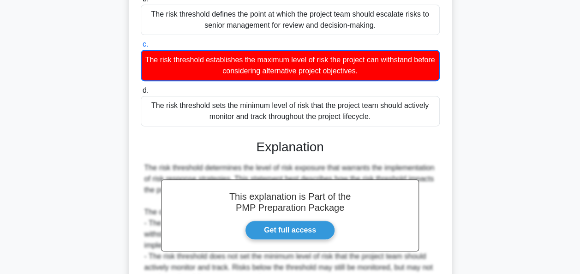
scroll to position [273, 0]
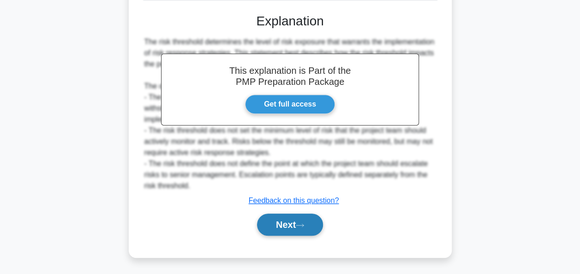
click at [296, 229] on button "Next" at bounding box center [290, 225] width 66 height 22
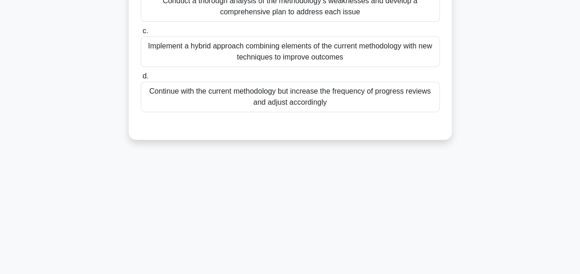
scroll to position [40, 0]
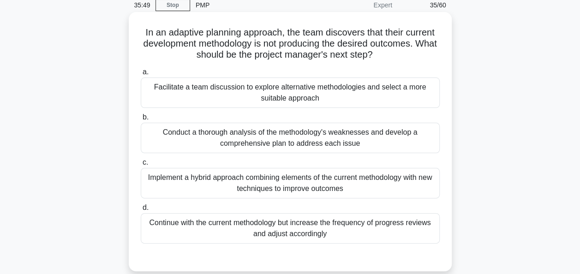
click at [413, 106] on div "Facilitate a team discussion to explore alternative methodologies and select a …" at bounding box center [290, 92] width 299 height 30
click at [141, 75] on input "a. Facilitate a team discussion to explore alternative methodologies and select…" at bounding box center [141, 72] width 0 height 6
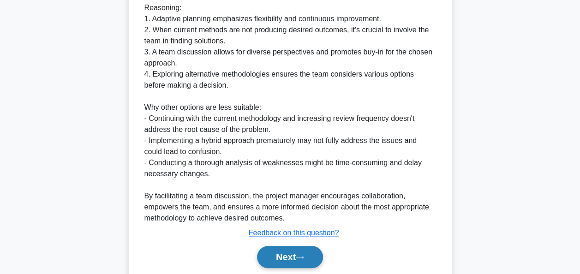
scroll to position [393, 0]
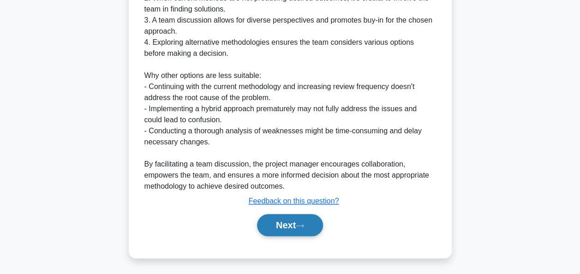
click at [276, 232] on button "Next" at bounding box center [290, 225] width 66 height 22
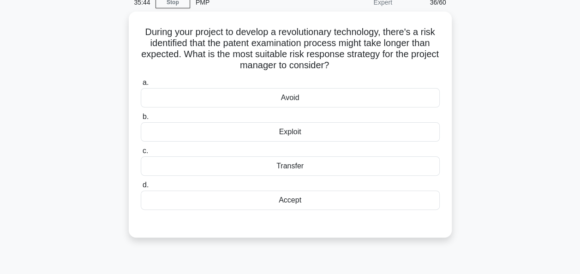
scroll to position [40, 0]
click at [357, 203] on div "Accept" at bounding box center [290, 200] width 299 height 19
click at [141, 189] on input "d. Accept" at bounding box center [141, 186] width 0 height 6
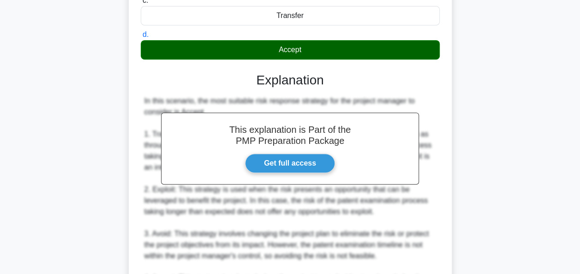
scroll to position [316, 0]
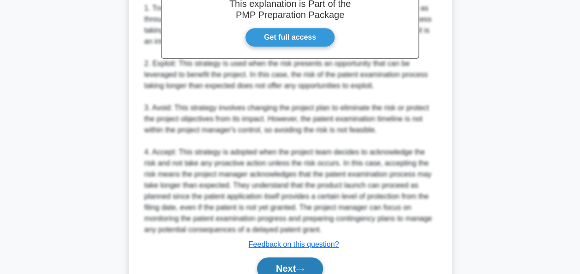
click at [287, 268] on button "Next" at bounding box center [290, 268] width 66 height 22
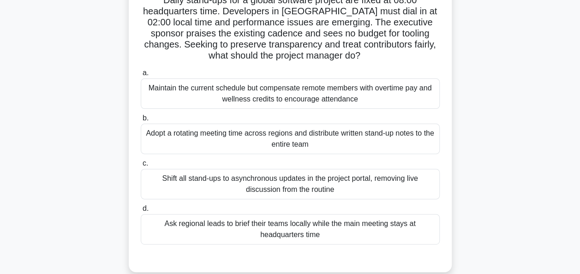
scroll to position [86, 0]
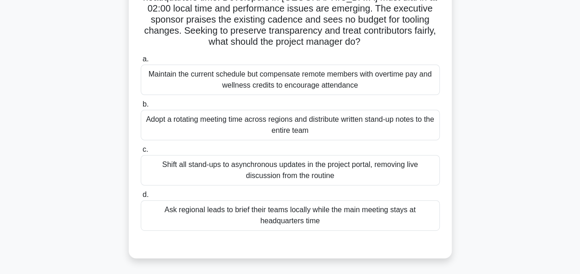
click at [340, 133] on div "Adopt a rotating meeting time across regions and distribute written stand-up no…" at bounding box center [290, 125] width 299 height 30
click at [141, 107] on input "b. Adopt a rotating meeting time across regions and distribute written stand-up…" at bounding box center [141, 104] width 0 height 6
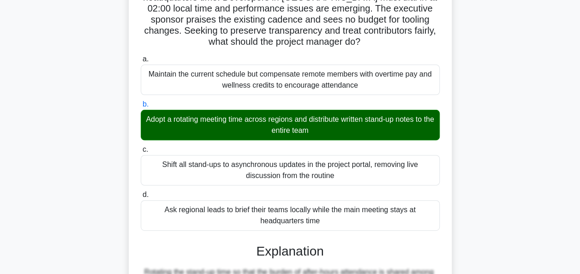
scroll to position [316, 0]
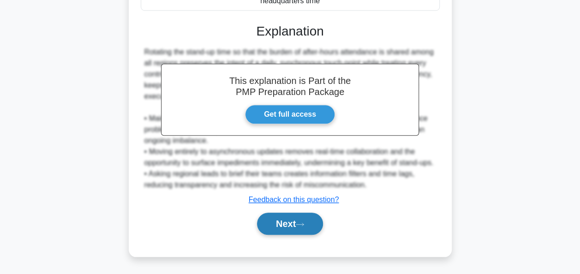
click at [280, 220] on button "Next" at bounding box center [290, 224] width 66 height 22
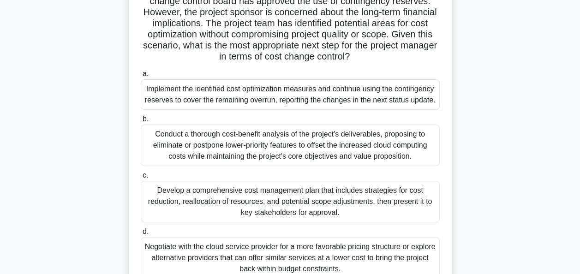
scroll to position [132, 0]
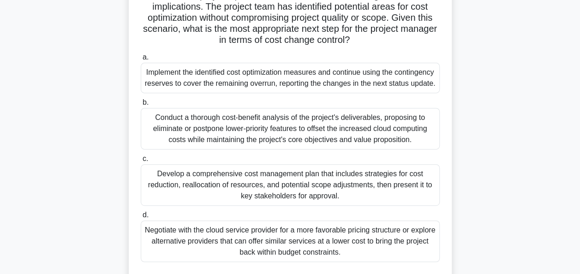
click at [253, 77] on div "Implement the identified cost optimization measures and continue using the cont…" at bounding box center [290, 78] width 299 height 30
click at [141, 60] on input "a. Implement the identified cost optimization measures and continue using the c…" at bounding box center [141, 57] width 0 height 6
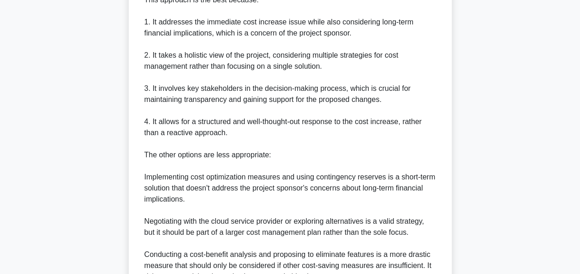
scroll to position [593, 0]
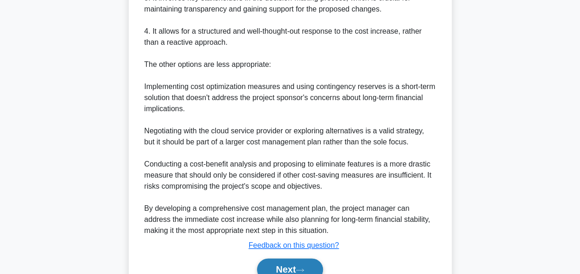
click at [298, 267] on button "Next" at bounding box center [290, 269] width 66 height 22
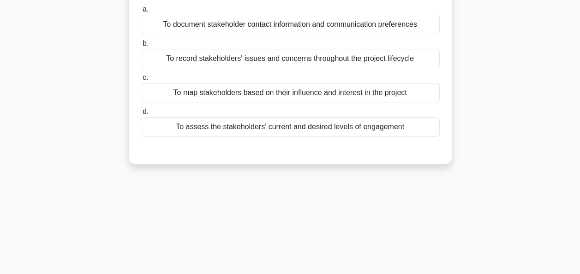
scroll to position [0, 0]
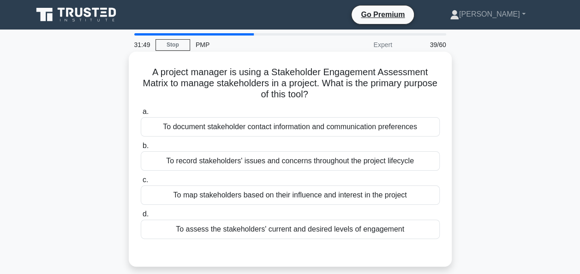
click at [266, 194] on div "To map stakeholders based on their influence and interest in the project" at bounding box center [290, 194] width 299 height 19
click at [141, 183] on input "c. To map stakeholders based on their influence and interest in the project" at bounding box center [141, 180] width 0 height 6
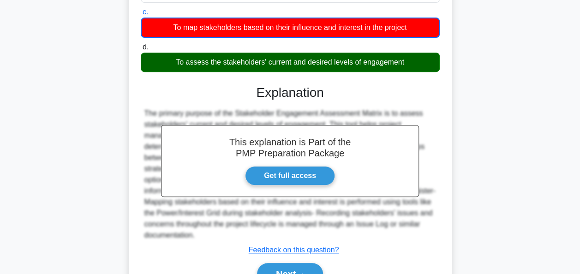
scroll to position [185, 0]
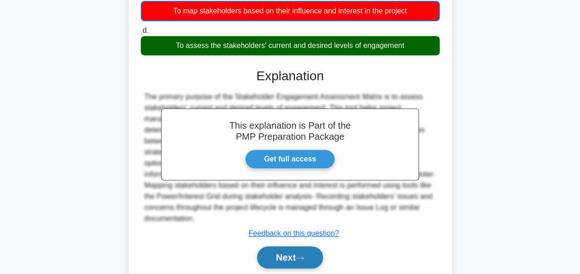
click at [298, 246] on button "Next" at bounding box center [290, 257] width 66 height 22
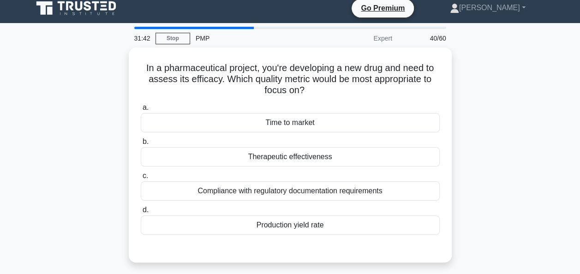
scroll to position [0, 0]
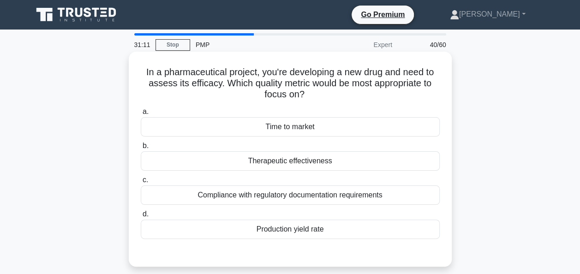
click at [302, 162] on div "Therapeutic effectiveness" at bounding box center [290, 160] width 299 height 19
click at [141, 149] on input "b. Therapeutic effectiveness" at bounding box center [141, 146] width 0 height 6
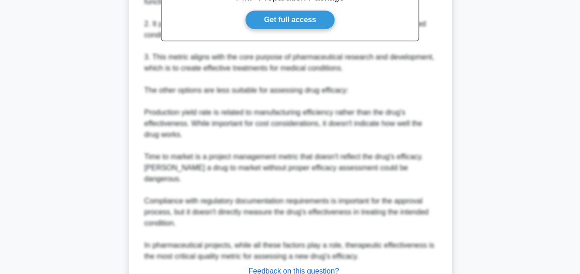
scroll to position [382, 0]
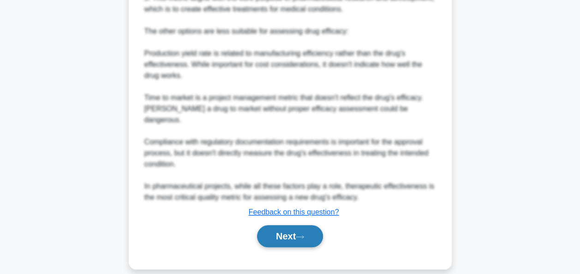
click at [298, 225] on button "Next" at bounding box center [290, 236] width 66 height 22
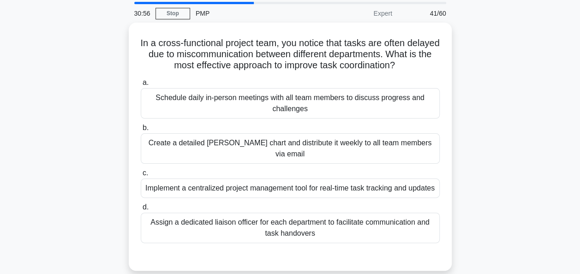
scroll to position [46, 0]
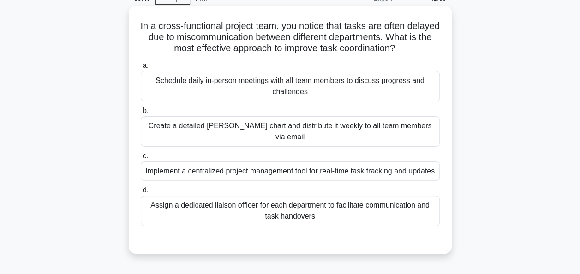
click at [291, 181] on div "a. Schedule daily in-person meetings with all team members to discuss progress …" at bounding box center [290, 143] width 310 height 170
click at [296, 171] on div "Implement a centralized project management tool for real-time task tracking and…" at bounding box center [290, 170] width 299 height 19
click at [141, 159] on input "c. Implement a centralized project management tool for real-time task tracking …" at bounding box center [141, 156] width 0 height 6
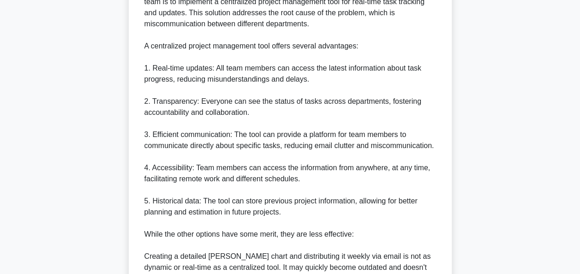
scroll to position [559, 0]
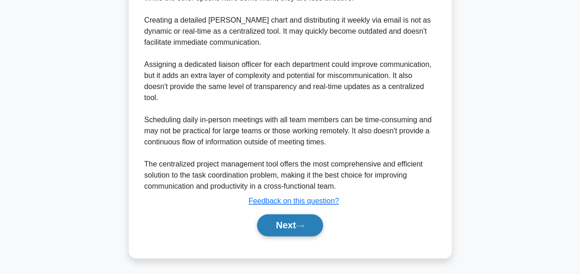
click at [275, 222] on button "Next" at bounding box center [290, 225] width 66 height 22
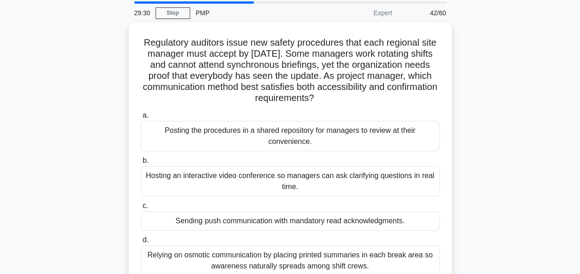
scroll to position [46, 0]
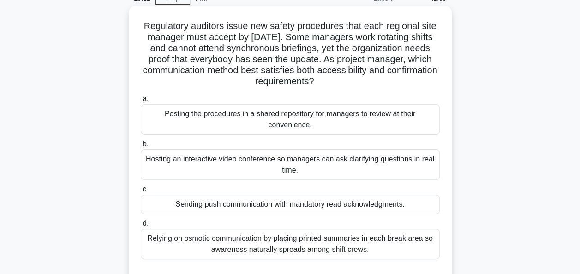
click at [316, 207] on div "Sending push communication with mandatory read acknowledgments." at bounding box center [290, 204] width 299 height 19
click at [141, 192] on input "c. Sending push communication with mandatory read acknowledgments." at bounding box center [141, 189] width 0 height 6
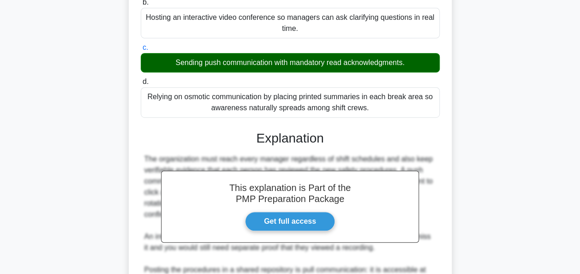
scroll to position [323, 0]
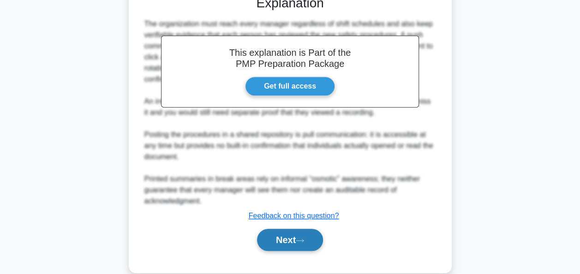
click at [270, 238] on button "Next" at bounding box center [290, 240] width 66 height 22
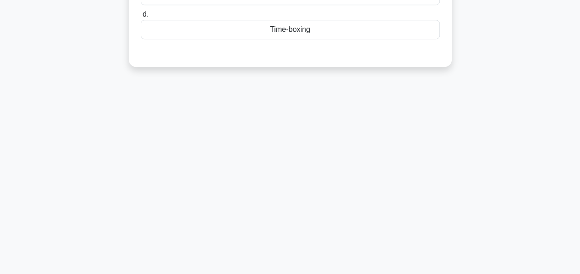
scroll to position [40, 0]
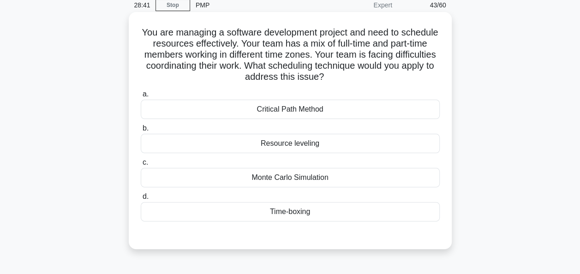
click at [305, 148] on div "Resource leveling" at bounding box center [290, 143] width 299 height 19
click at [141, 131] on input "b. Resource leveling" at bounding box center [141, 128] width 0 height 6
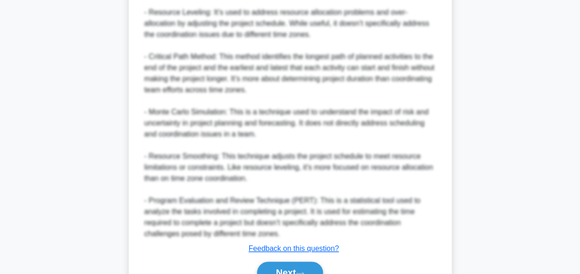
scroll to position [516, 0]
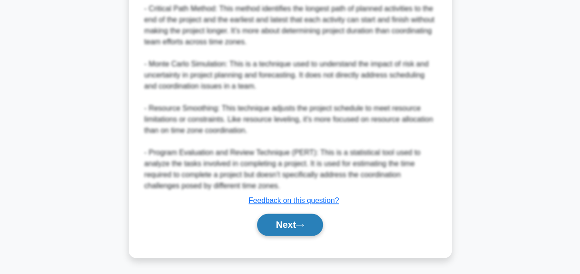
click at [286, 223] on button "Next" at bounding box center [290, 225] width 66 height 22
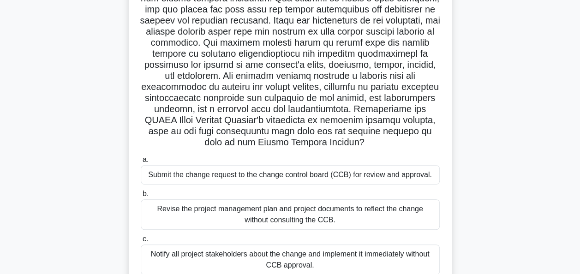
scroll to position [185, 0]
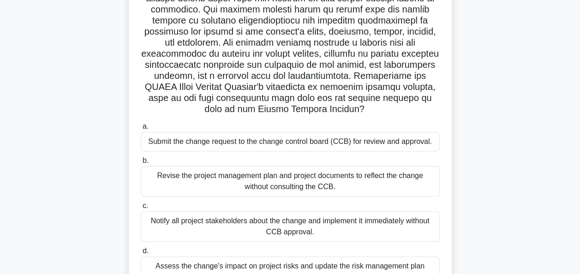
click at [278, 148] on div "Submit the change request to the change control board (CCB) for review and appr…" at bounding box center [290, 141] width 299 height 19
click at [141, 130] on input "a. Submit the change request to the change control board (CCB) for review and a…" at bounding box center [141, 127] width 0 height 6
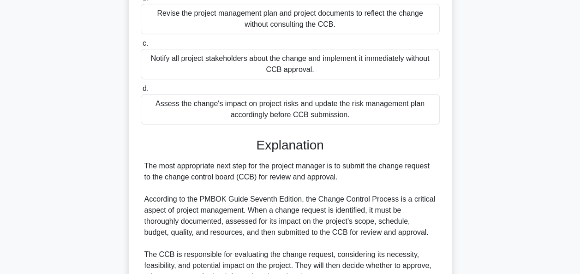
scroll to position [504, 0]
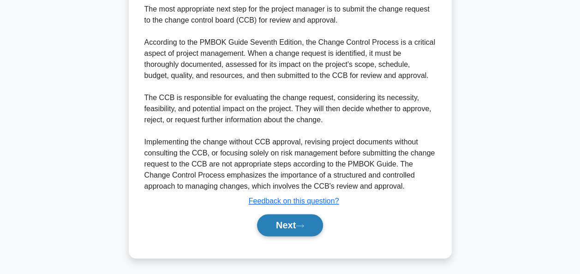
click at [280, 222] on button "Next" at bounding box center [290, 225] width 66 height 22
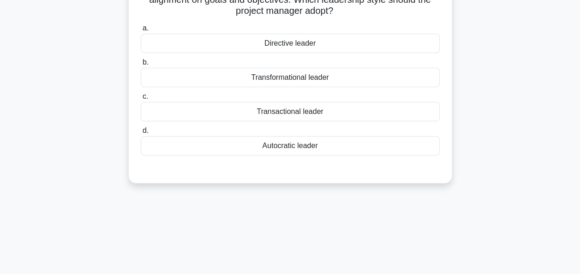
scroll to position [0, 0]
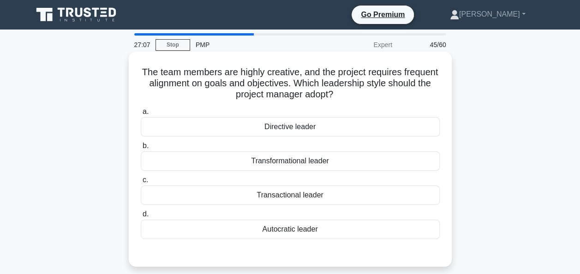
click at [320, 165] on div "Transformational leader" at bounding box center [290, 160] width 299 height 19
click at [141, 149] on input "b. Transformational leader" at bounding box center [141, 146] width 0 height 6
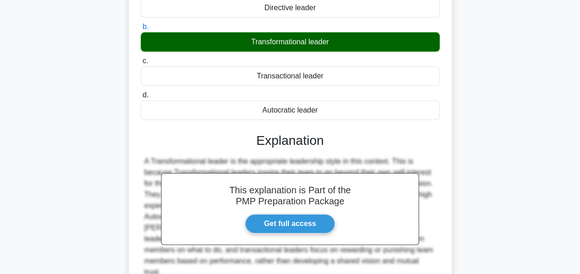
scroll to position [224, 0]
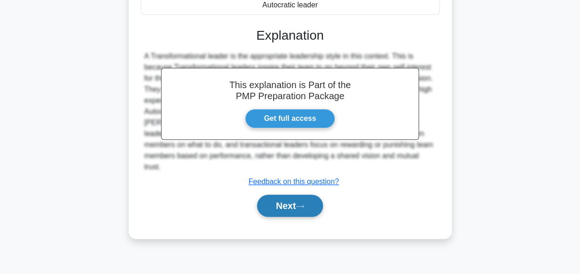
click at [275, 196] on button "Next" at bounding box center [290, 206] width 66 height 22
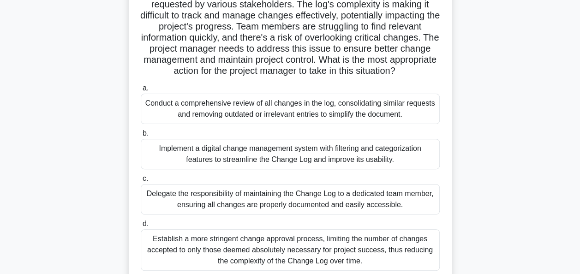
scroll to position [132, 0]
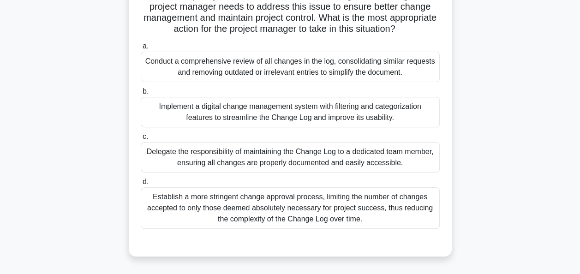
click at [207, 118] on div "Implement a digital change management system with filtering and categorization …" at bounding box center [290, 112] width 299 height 30
click at [210, 107] on div "Implement a digital change management system with filtering and categorization …" at bounding box center [290, 112] width 299 height 30
click at [141, 95] on input "b. Implement a digital change management system with filtering and categorizati…" at bounding box center [141, 92] width 0 height 6
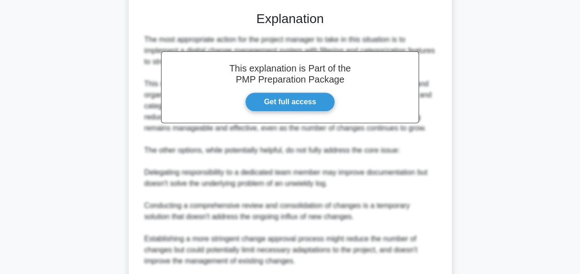
scroll to position [482, 0]
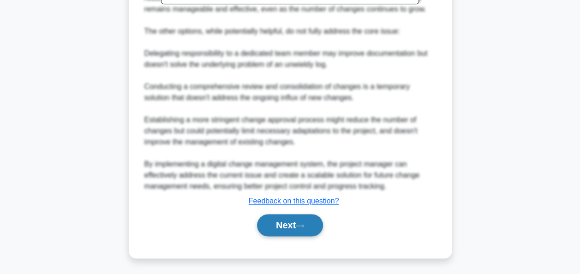
click at [298, 224] on button "Next" at bounding box center [290, 225] width 66 height 22
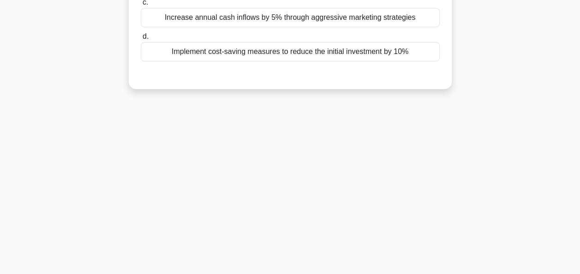
scroll to position [40, 0]
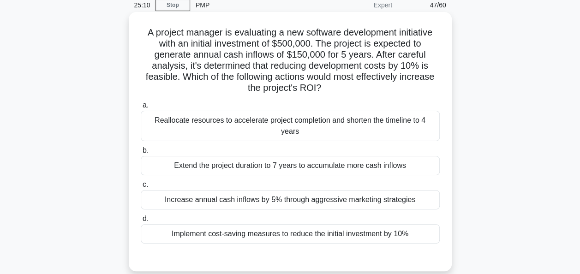
click at [327, 225] on div "Implement cost-saving measures to reduce the initial investment by 10%" at bounding box center [290, 233] width 299 height 19
click at [141, 222] on input "d. Implement cost-saving measures to reduce the initial investment by 10%" at bounding box center [141, 219] width 0 height 6
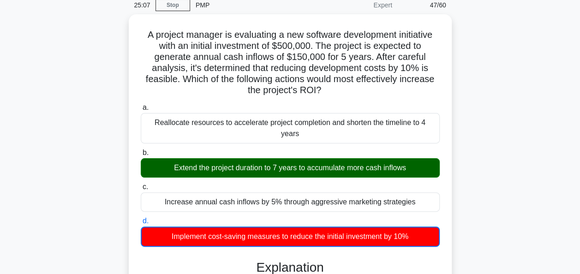
scroll to position [224, 0]
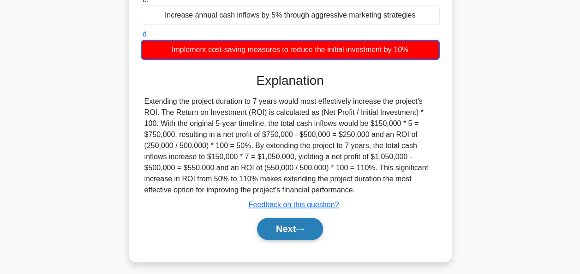
click at [274, 218] on button "Next" at bounding box center [290, 229] width 66 height 22
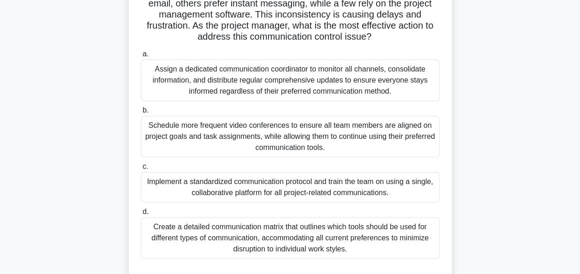
scroll to position [138, 0]
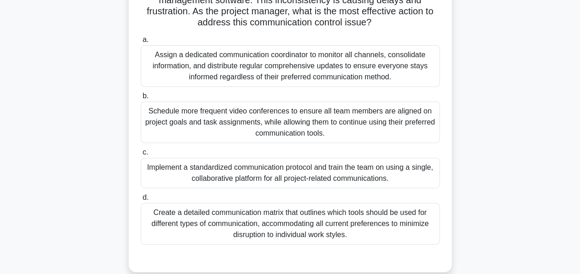
click at [246, 176] on div "Implement a standardized communication protocol and train the team on using a s…" at bounding box center [290, 173] width 299 height 30
click at [141, 155] on input "c. Implement a standardized communication protocol and train the team on using …" at bounding box center [141, 152] width 0 height 6
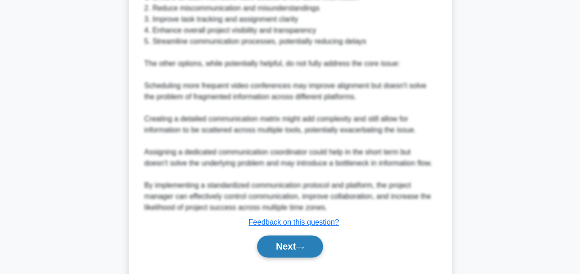
scroll to position [548, 0]
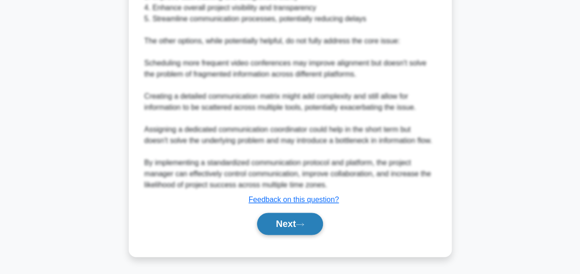
click at [288, 230] on button "Next" at bounding box center [290, 224] width 66 height 22
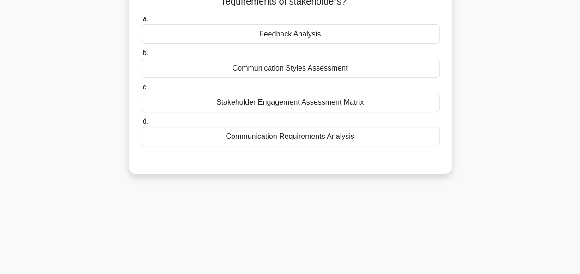
scroll to position [0, 0]
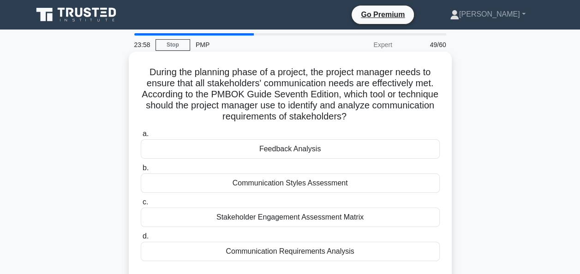
click at [209, 216] on div "Stakeholder Engagement Assessment Matrix" at bounding box center [290, 217] width 299 height 19
click at [141, 205] on input "c. Stakeholder Engagement Assessment Matrix" at bounding box center [141, 202] width 0 height 6
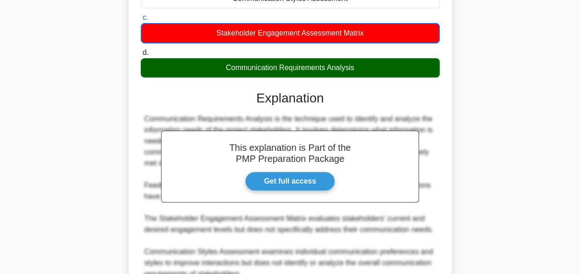
scroll to position [273, 0]
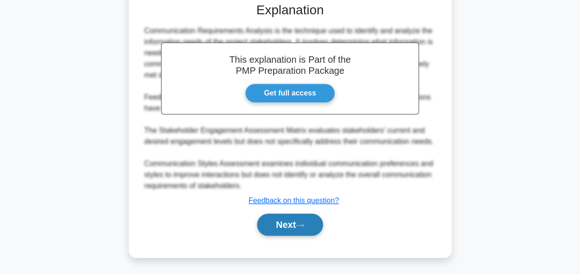
click at [304, 227] on icon at bounding box center [300, 225] width 8 height 5
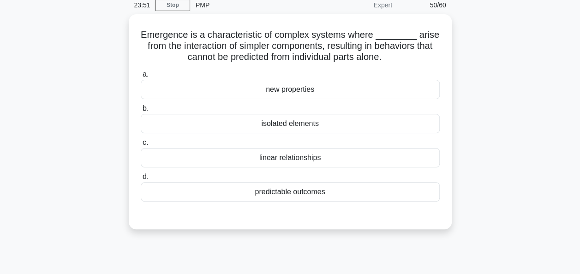
scroll to position [0, 0]
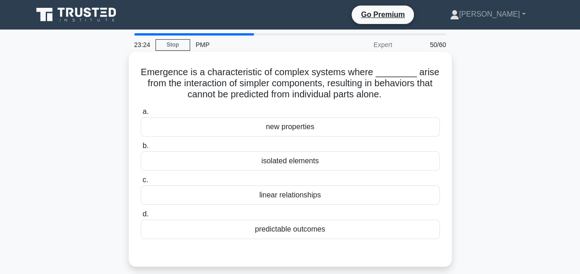
click at [306, 128] on div "new properties" at bounding box center [290, 126] width 299 height 19
click at [141, 115] on input "a. new properties" at bounding box center [141, 112] width 0 height 6
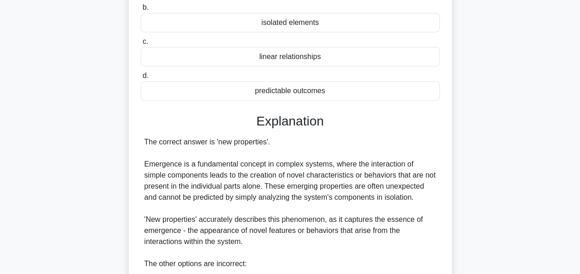
scroll to position [369, 0]
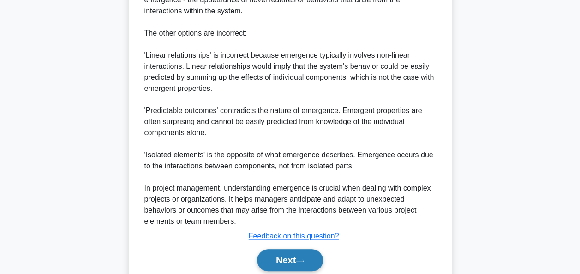
click at [294, 268] on button "Next" at bounding box center [290, 260] width 66 height 22
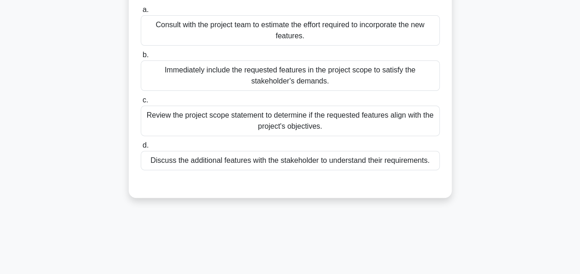
scroll to position [40, 0]
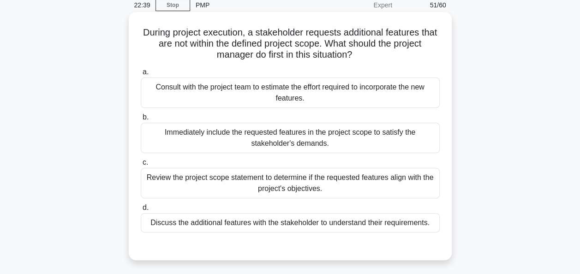
click at [235, 187] on div "Review the project scope statement to determine if the requested features align…" at bounding box center [290, 183] width 299 height 30
click at [141, 166] on input "c. Review the project scope statement to determine if the requested features al…" at bounding box center [141, 163] width 0 height 6
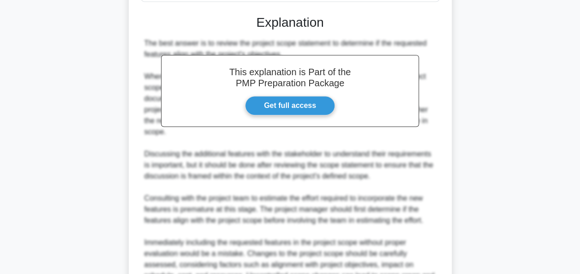
scroll to position [371, 0]
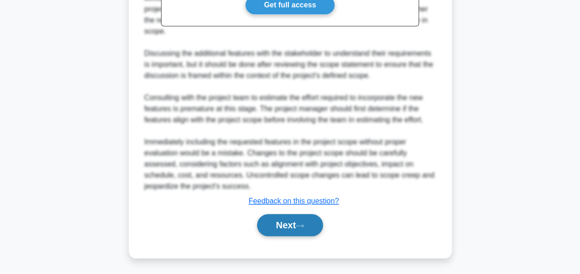
click at [297, 215] on button "Next" at bounding box center [290, 225] width 66 height 22
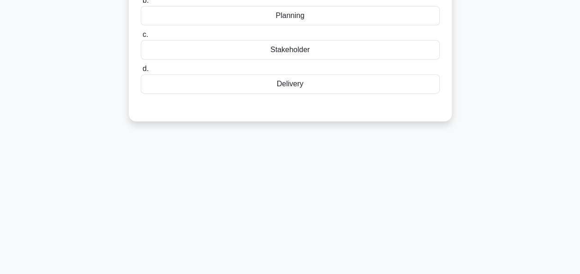
scroll to position [40, 0]
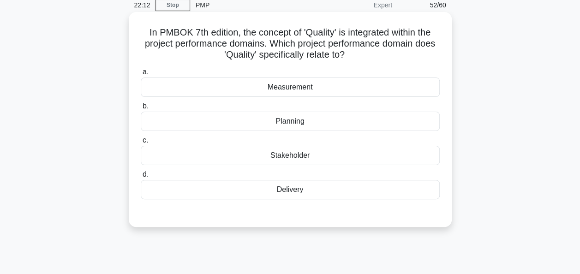
click at [293, 185] on div "Delivery" at bounding box center [290, 189] width 299 height 19
click at [141, 178] on input "d. Delivery" at bounding box center [141, 175] width 0 height 6
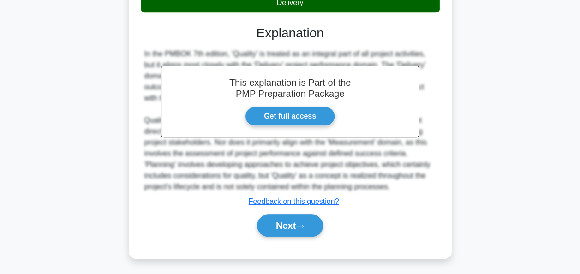
scroll to position [227, 0]
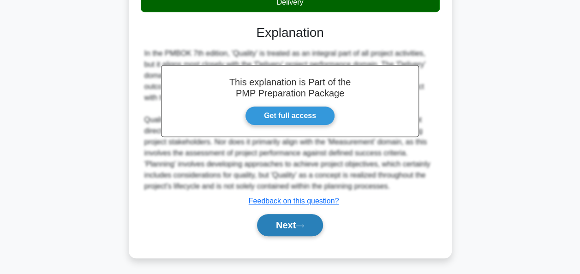
click at [281, 223] on button "Next" at bounding box center [290, 225] width 66 height 22
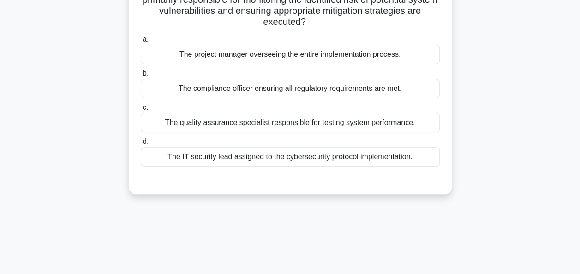
scroll to position [40, 0]
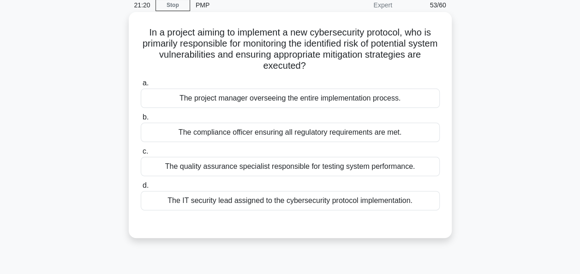
click at [331, 100] on div "The project manager overseeing the entire implementation process." at bounding box center [290, 98] width 299 height 19
click at [141, 86] on input "a. The project manager overseeing the entire implementation process." at bounding box center [141, 83] width 0 height 6
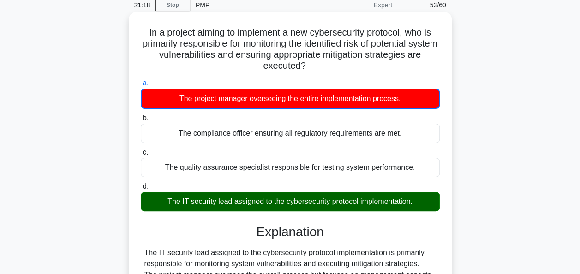
scroll to position [224, 0]
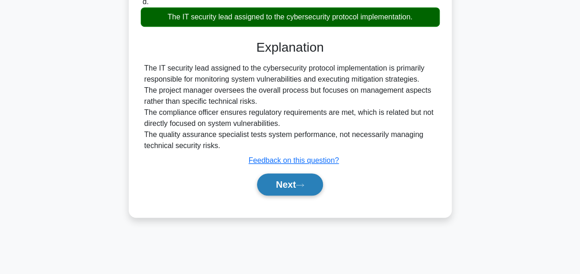
click at [283, 185] on button "Next" at bounding box center [290, 184] width 66 height 22
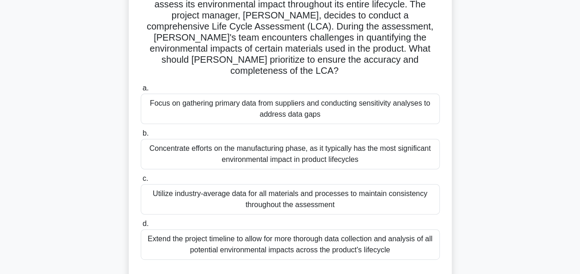
scroll to position [92, 0]
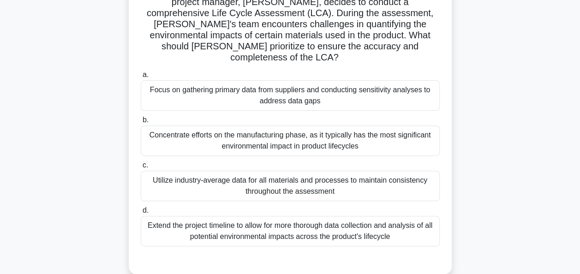
click at [371, 228] on div "Extend the project timeline to allow for more thorough data collection and anal…" at bounding box center [290, 231] width 299 height 30
click at [141, 214] on input "d. Extend the project timeline to allow for more thorough data collection and a…" at bounding box center [141, 211] width 0 height 6
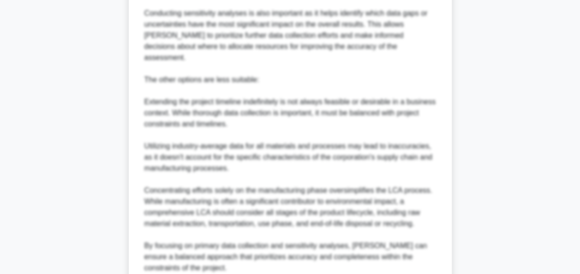
scroll to position [507, 0]
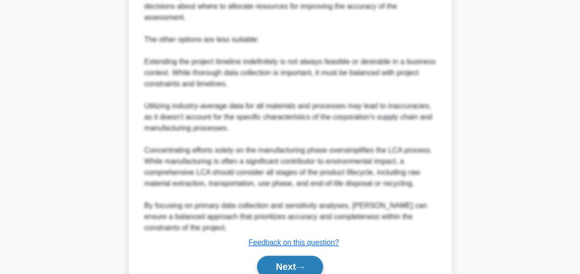
click at [289, 256] on button "Next" at bounding box center [290, 267] width 66 height 22
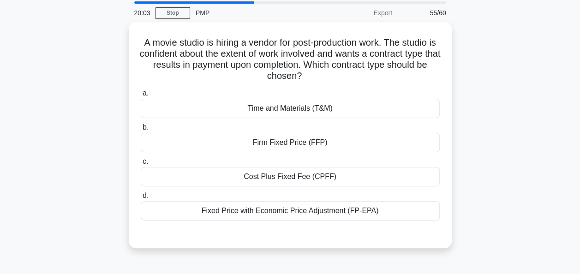
scroll to position [46, 0]
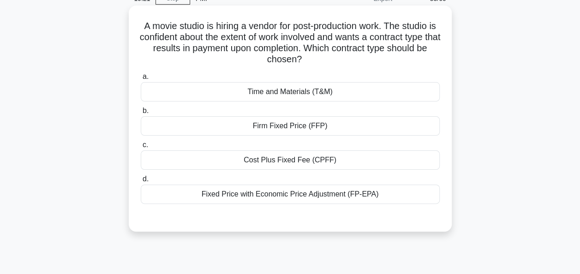
click at [339, 125] on div "Firm Fixed Price (FFP)" at bounding box center [290, 125] width 299 height 19
click at [141, 114] on input "b. Firm Fixed Price (FFP)" at bounding box center [141, 111] width 0 height 6
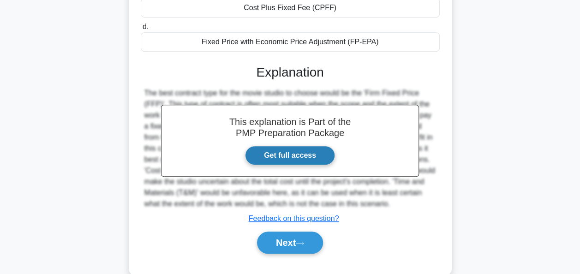
scroll to position [224, 0]
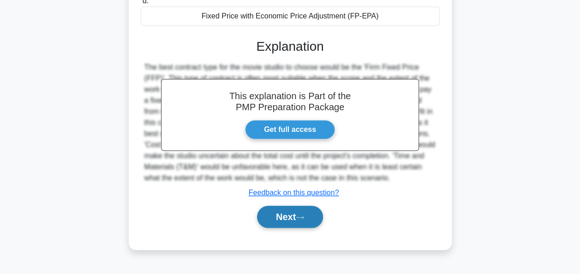
click at [304, 211] on button "Next" at bounding box center [290, 217] width 66 height 22
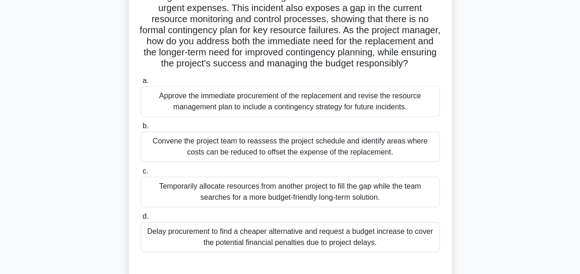
scroll to position [132, 0]
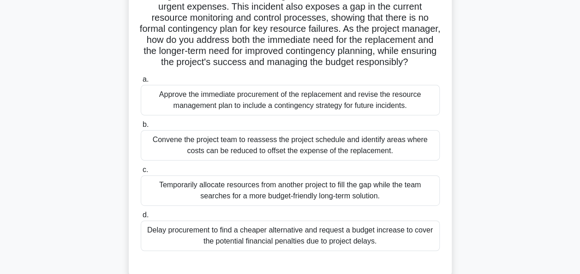
click at [292, 153] on div "Convene the project team to reassess the project schedule and identify areas wh…" at bounding box center [290, 145] width 299 height 30
click at [141, 128] on input "b. Convene the project team to reassess the project schedule and identify areas…" at bounding box center [141, 125] width 0 height 6
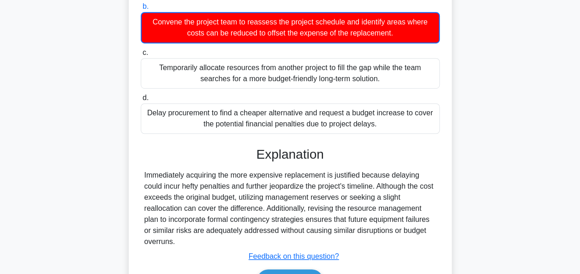
scroll to position [317, 0]
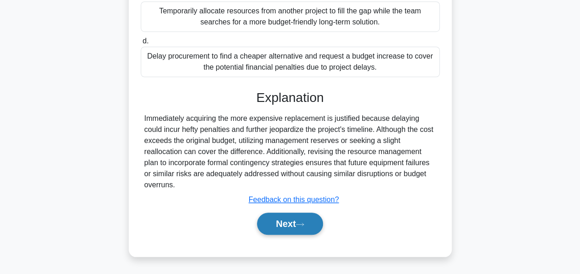
click at [292, 223] on button "Next" at bounding box center [290, 224] width 66 height 22
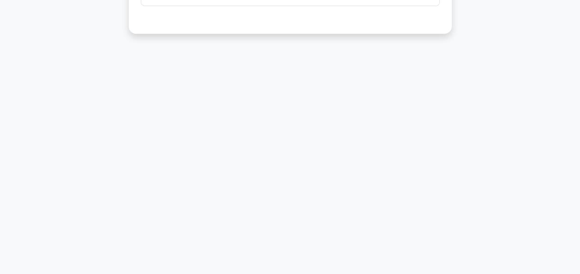
scroll to position [0, 0]
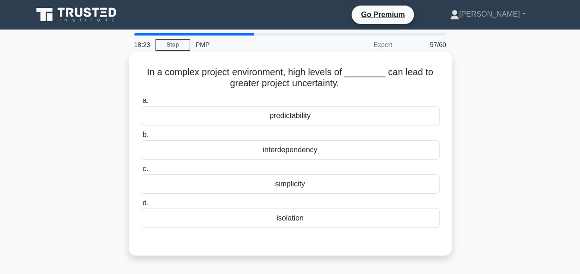
click at [318, 149] on div "interdependency" at bounding box center [290, 149] width 299 height 19
click at [141, 138] on input "b. interdependency" at bounding box center [141, 135] width 0 height 6
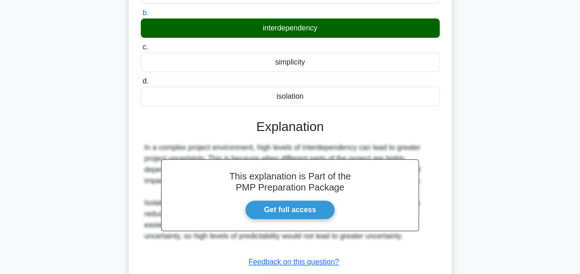
scroll to position [224, 0]
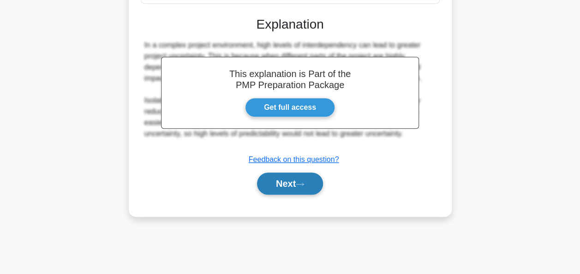
click at [309, 189] on button "Next" at bounding box center [290, 184] width 66 height 22
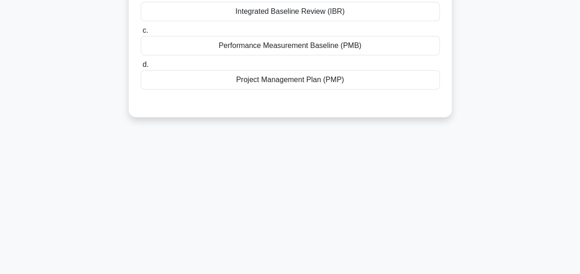
scroll to position [40, 0]
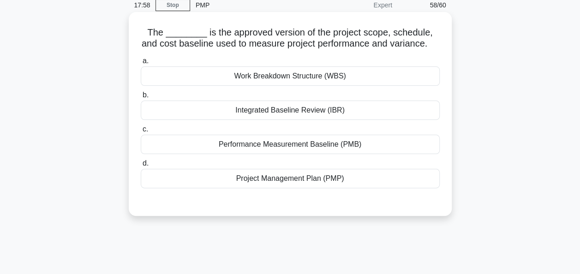
click at [287, 182] on div "Project Management Plan (PMP)" at bounding box center [290, 178] width 299 height 19
click at [141, 167] on input "d. Project Management Plan (PMP)" at bounding box center [141, 164] width 0 height 6
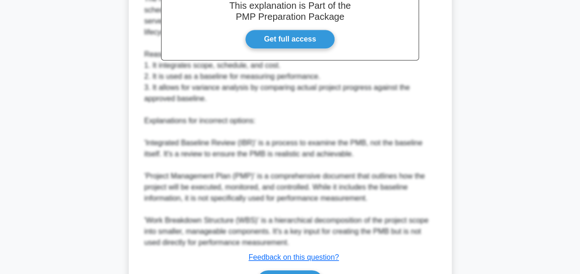
scroll to position [316, 0]
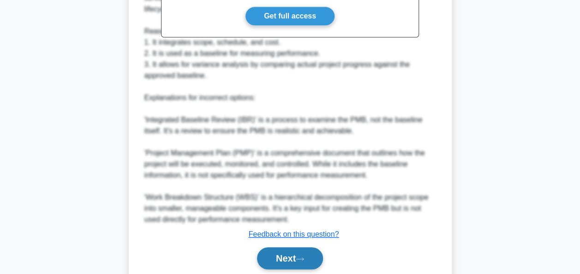
click at [279, 247] on button "Next" at bounding box center [290, 258] width 66 height 22
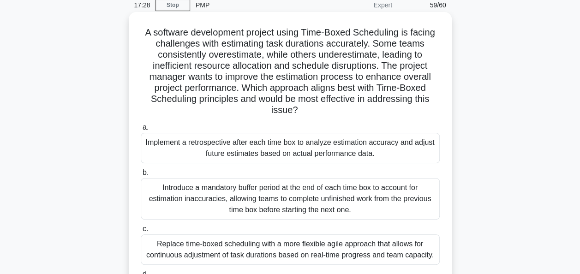
scroll to position [86, 0]
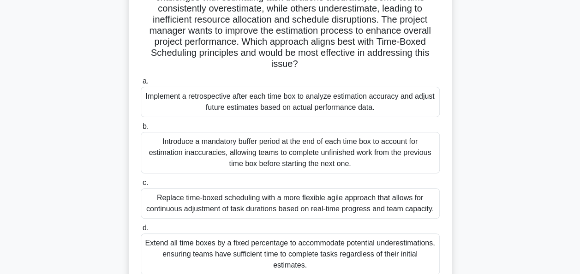
click at [328, 110] on div "Implement a retrospective after each time box to analyze estimation accuracy an…" at bounding box center [290, 102] width 299 height 30
click at [141, 84] on input "a. Implement a retrospective after each time box to analyze estimation accuracy…" at bounding box center [141, 81] width 0 height 6
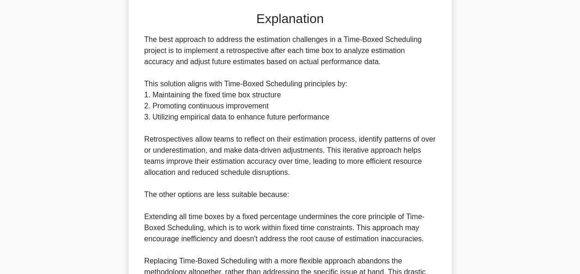
scroll to position [548, 0]
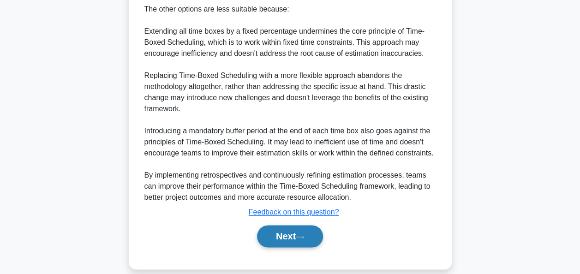
click at [291, 225] on button "Next" at bounding box center [290, 236] width 66 height 22
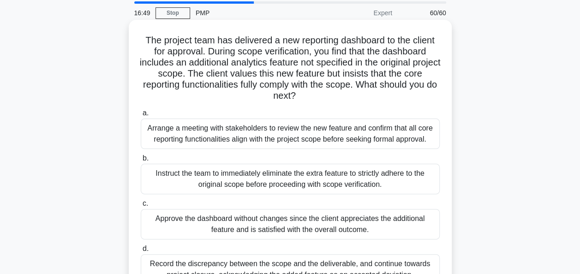
scroll to position [46, 0]
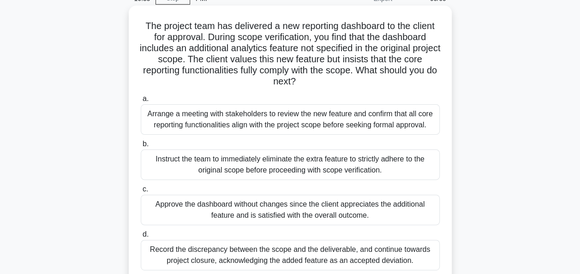
click at [277, 127] on div "Arrange a meeting with stakeholders to review the new feature and confirm that …" at bounding box center [290, 119] width 299 height 30
click at [141, 102] on input "a. Arrange a meeting with stakeholders to review the new feature and confirm th…" at bounding box center [141, 99] width 0 height 6
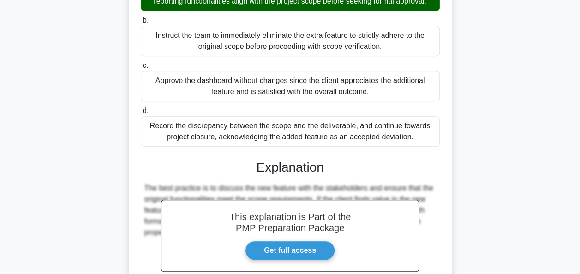
scroll to position [277, 0]
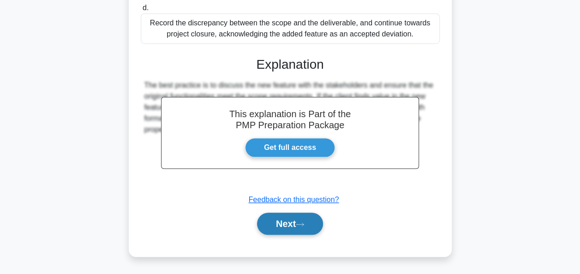
click at [285, 235] on button "Next" at bounding box center [290, 224] width 66 height 22
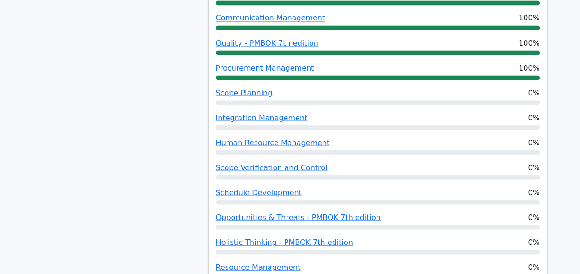
scroll to position [1015, 0]
